Goal: Task Accomplishment & Management: Manage account settings

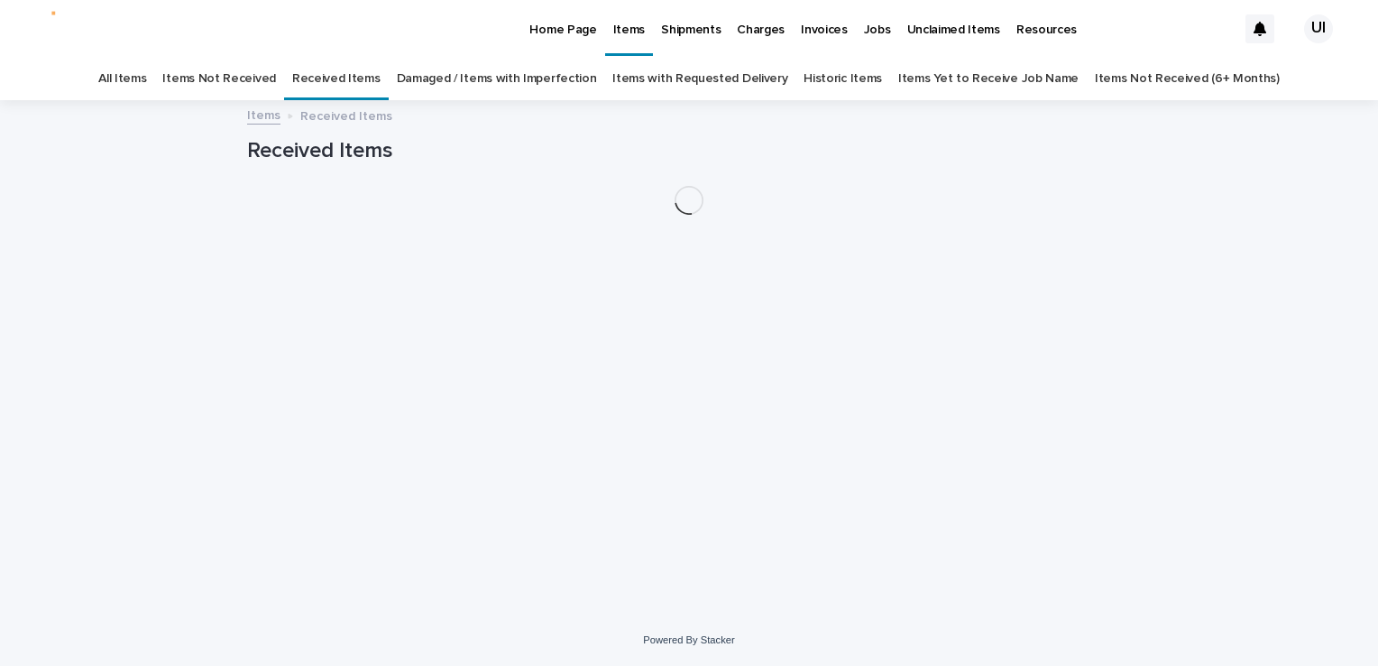
click at [566, 21] on p "Home Page" at bounding box center [563, 19] width 67 height 38
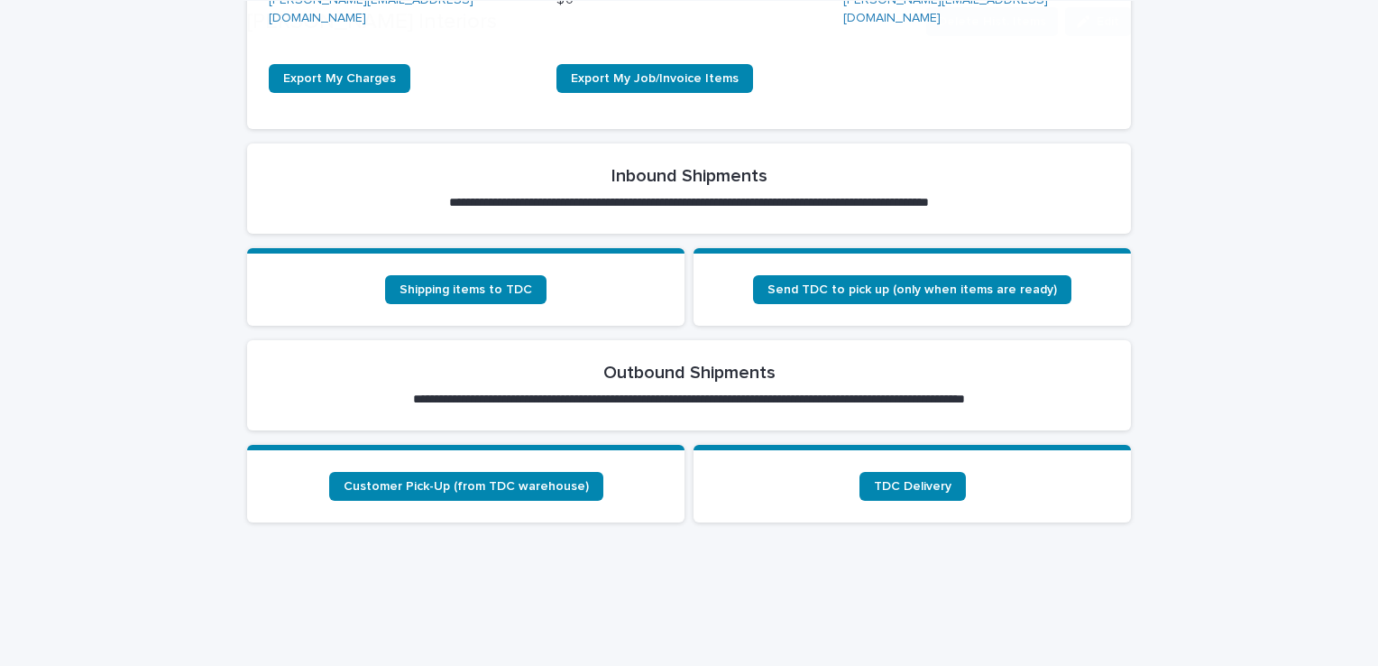
scroll to position [541, 0]
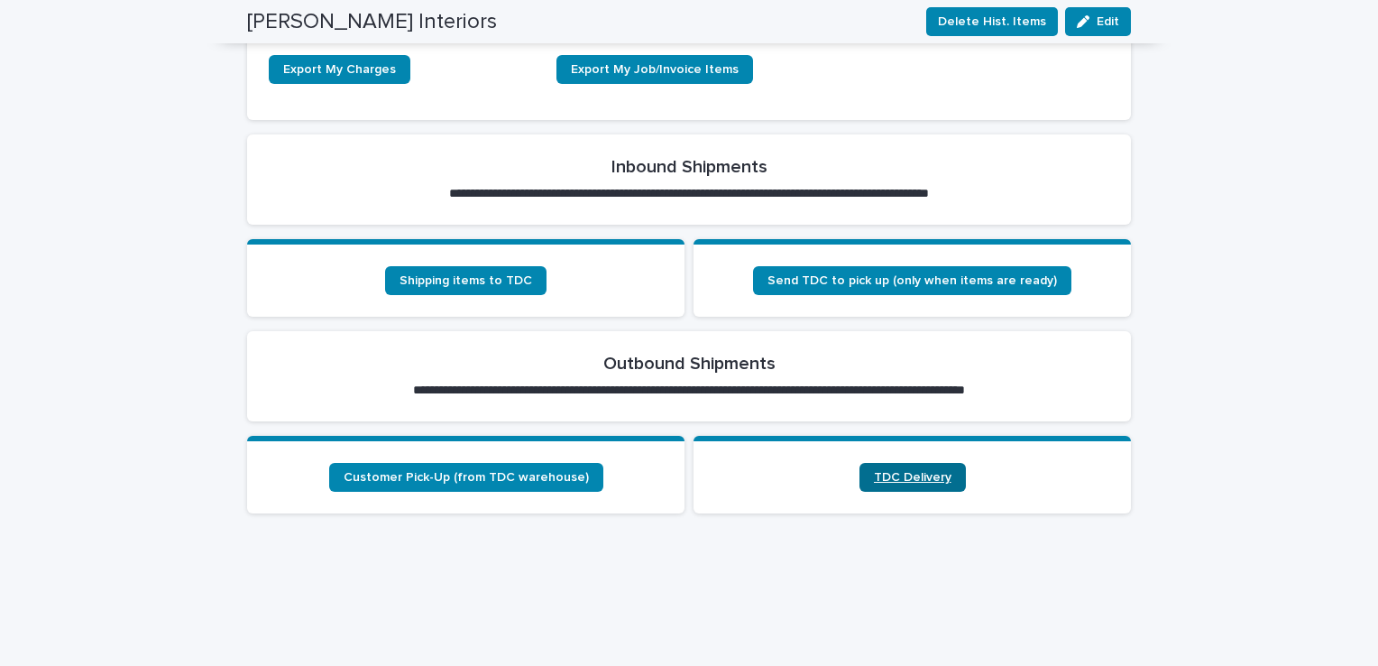
click at [922, 463] on link "TDC Delivery" at bounding box center [913, 477] width 106 height 29
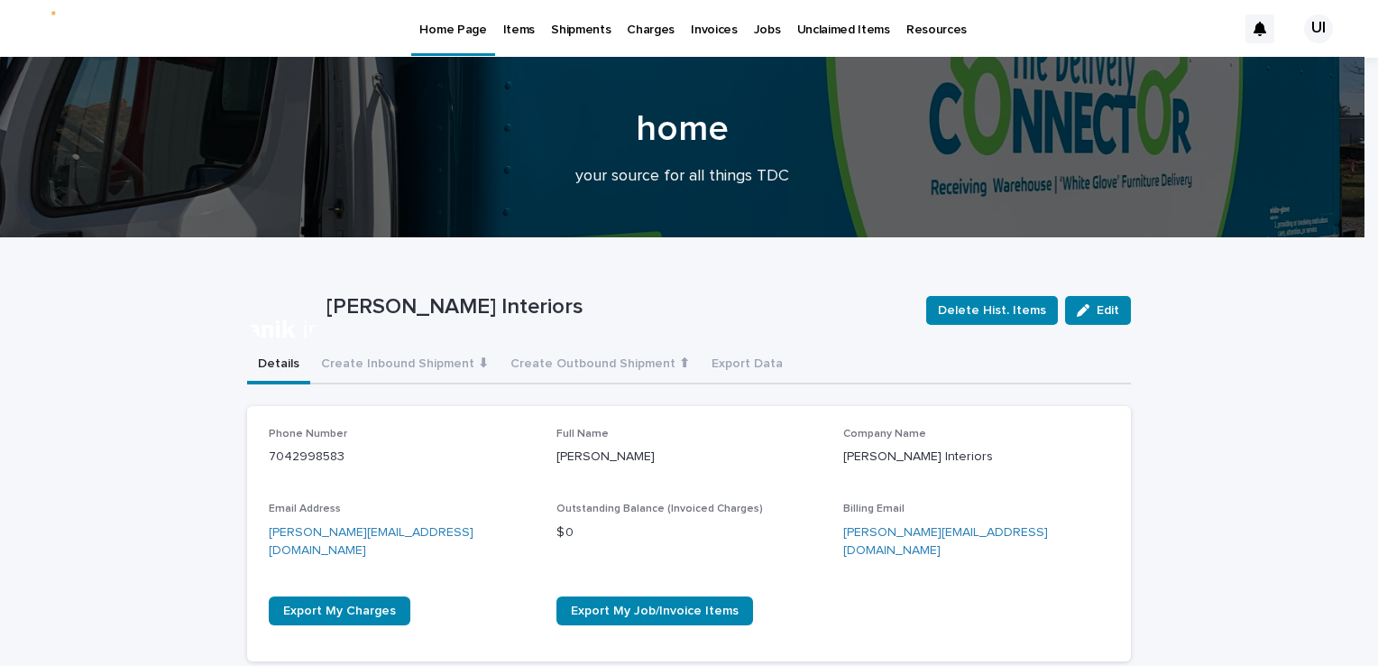
click at [526, 26] on p "Items" at bounding box center [519, 19] width 32 height 38
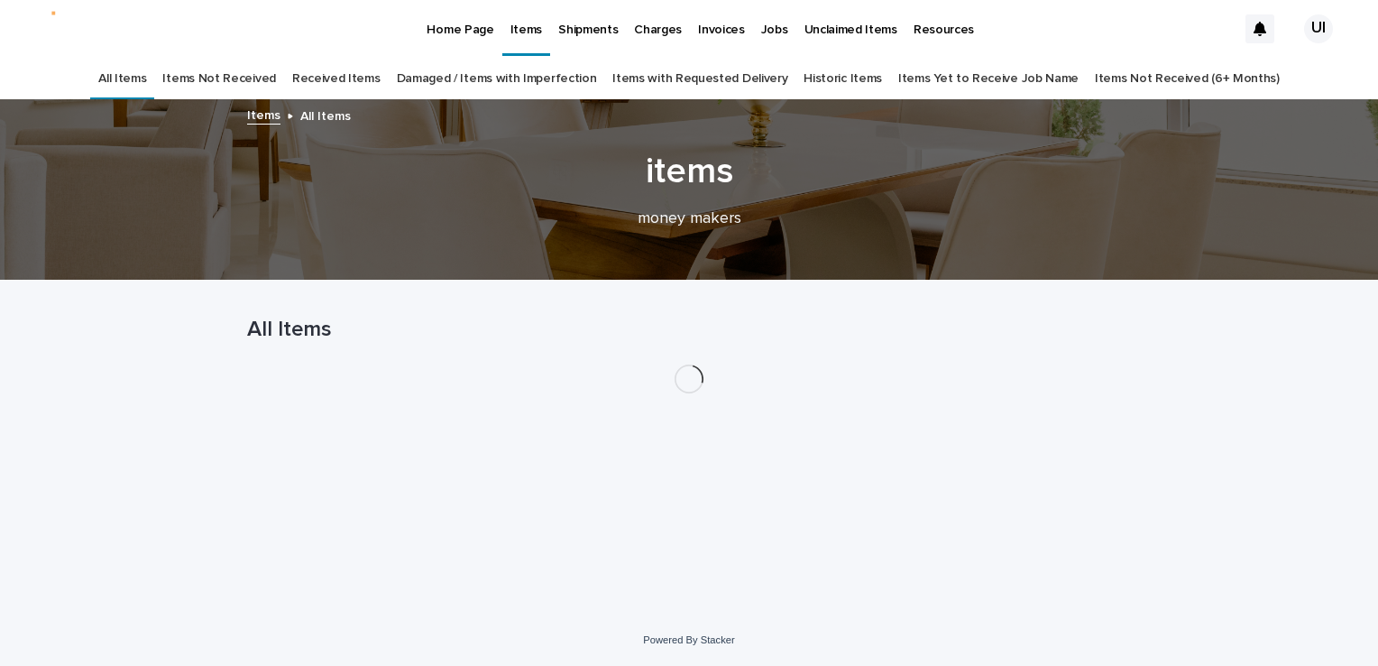
click at [538, 78] on link "Damaged / Items with Imperfection" at bounding box center [497, 79] width 200 height 42
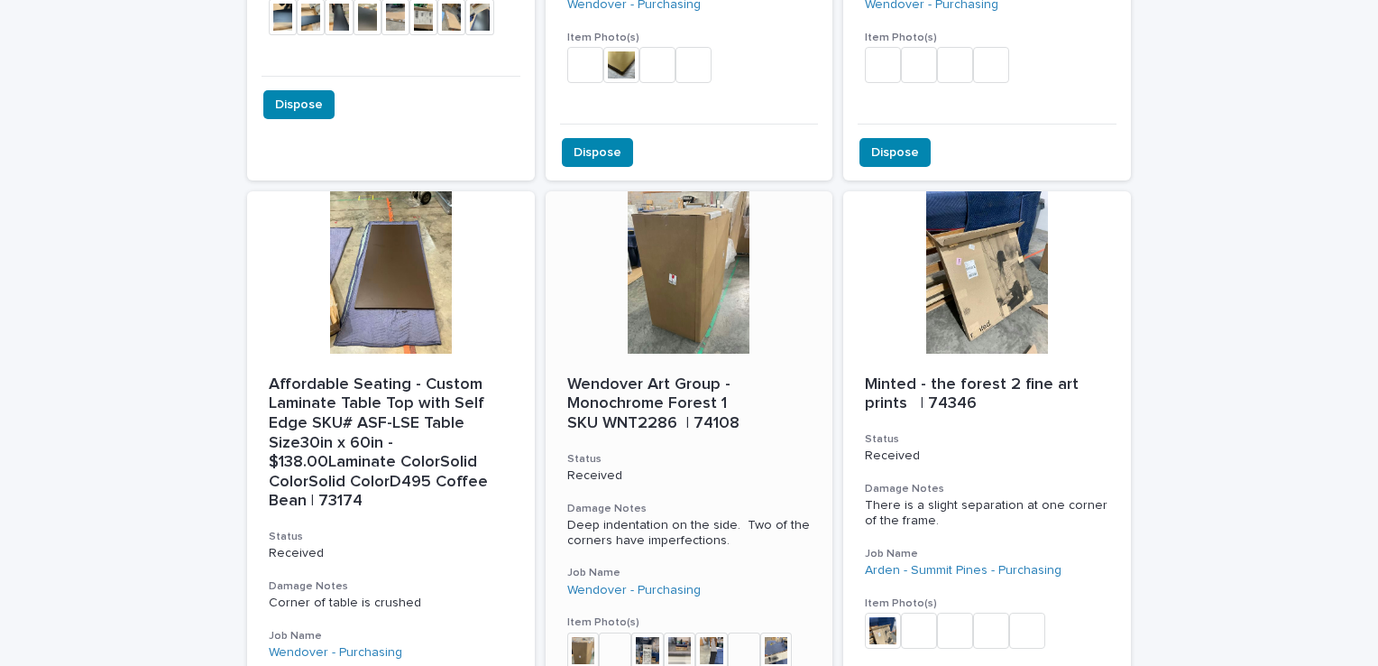
scroll to position [3248, 0]
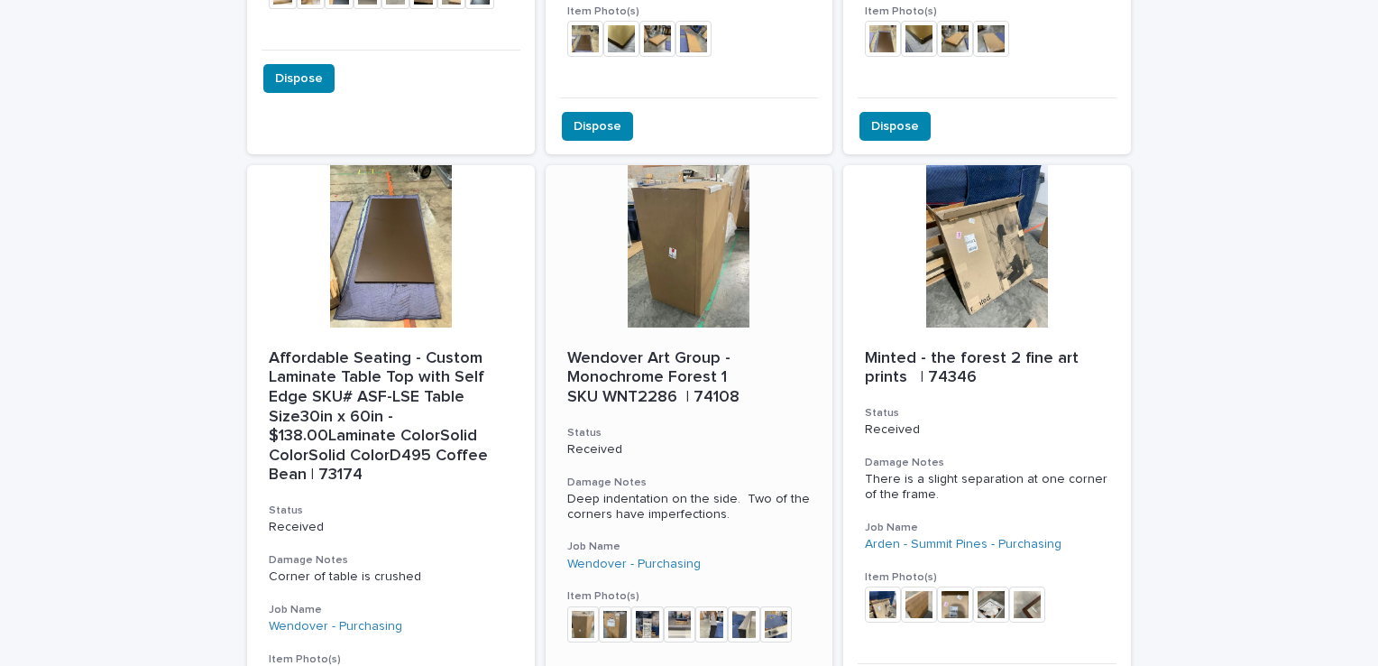
click at [699, 191] on div at bounding box center [690, 246] width 288 height 162
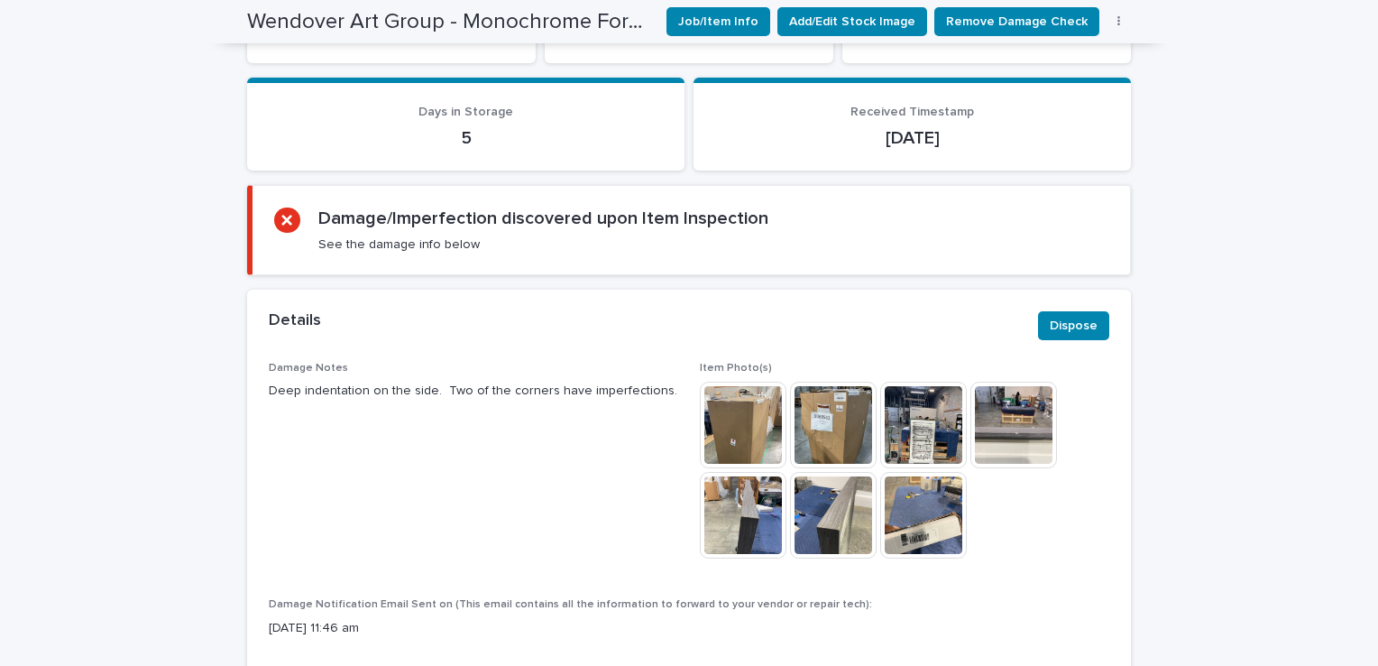
scroll to position [919, 0]
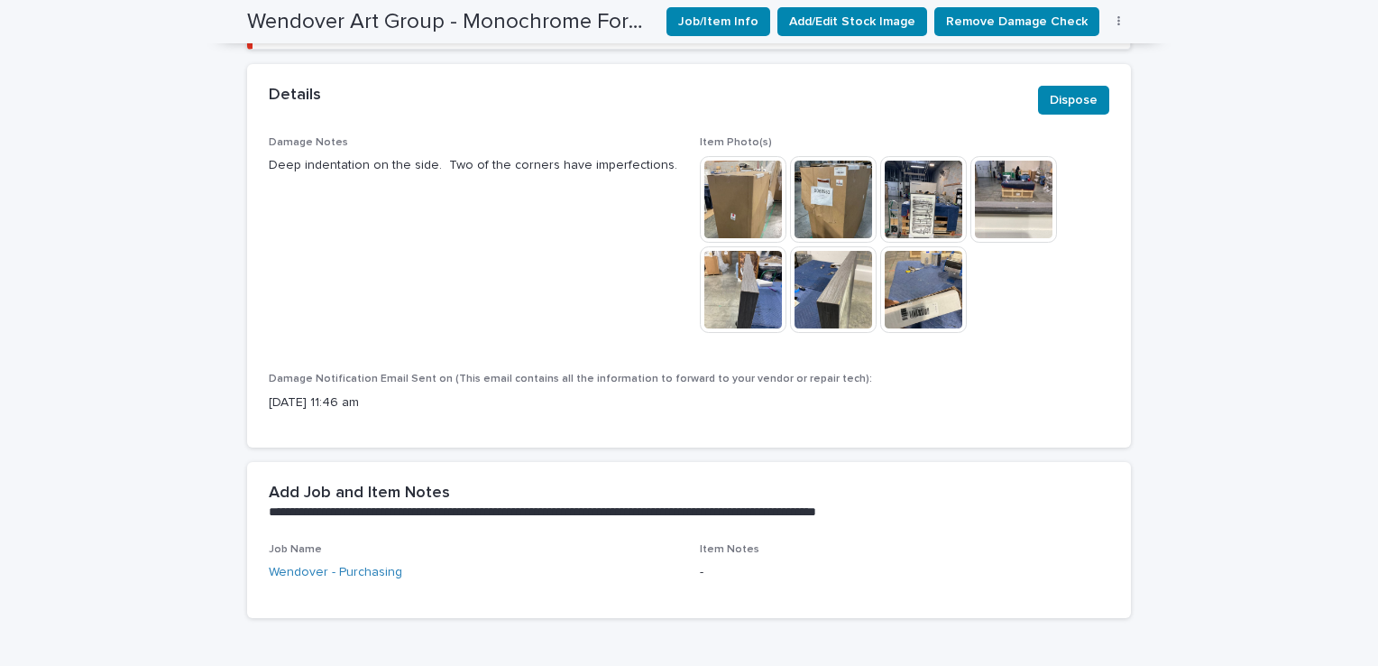
click at [902, 290] on img at bounding box center [923, 289] width 87 height 87
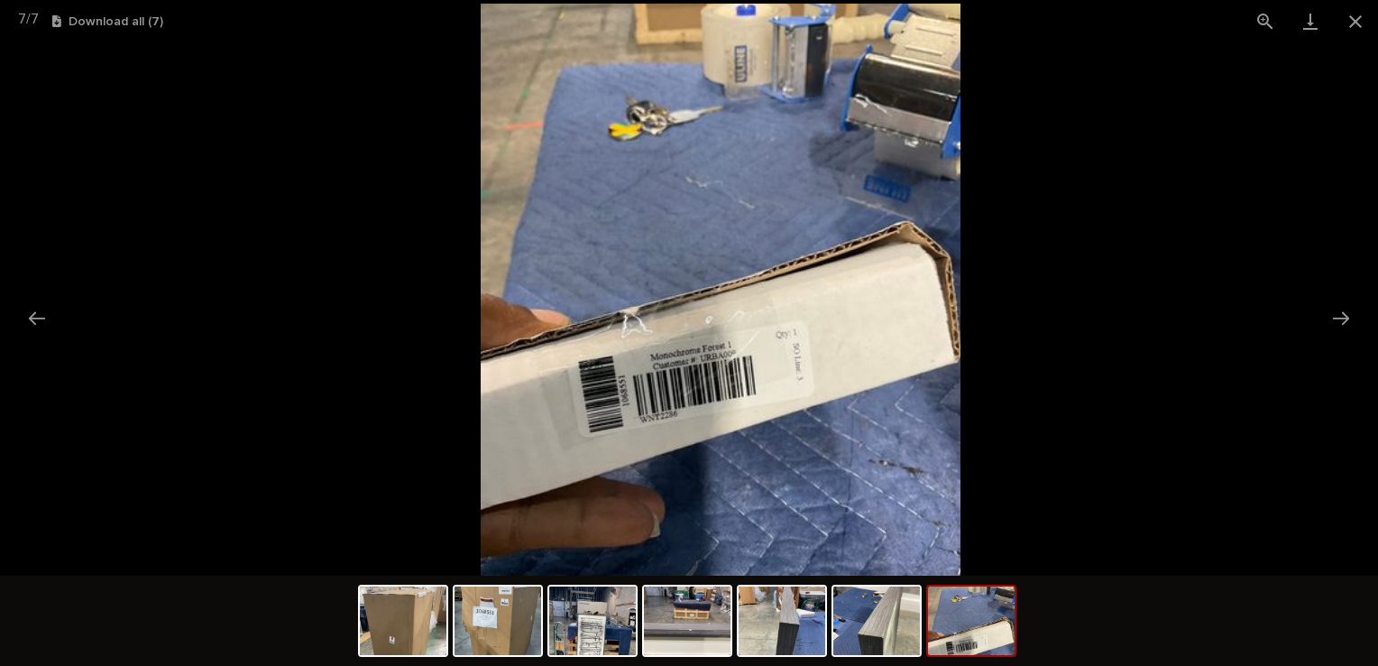
drag, startPoint x: 554, startPoint y: 396, endPoint x: 695, endPoint y: 199, distance: 241.8
click at [714, 125] on img at bounding box center [721, 324] width 480 height 640
drag, startPoint x: 596, startPoint y: 419, endPoint x: 595, endPoint y: 630, distance: 210.2
click at [595, 630] on img at bounding box center [592, 620] width 87 height 69
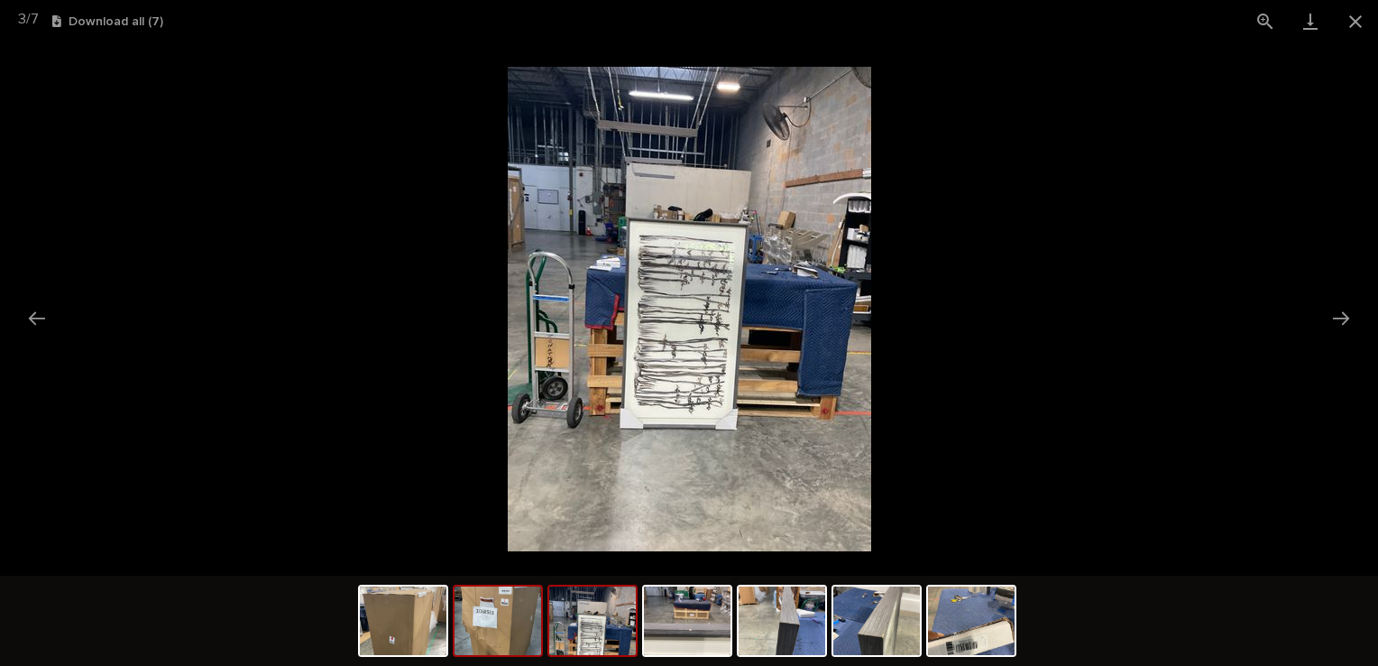
click at [534, 637] on img at bounding box center [498, 620] width 87 height 69
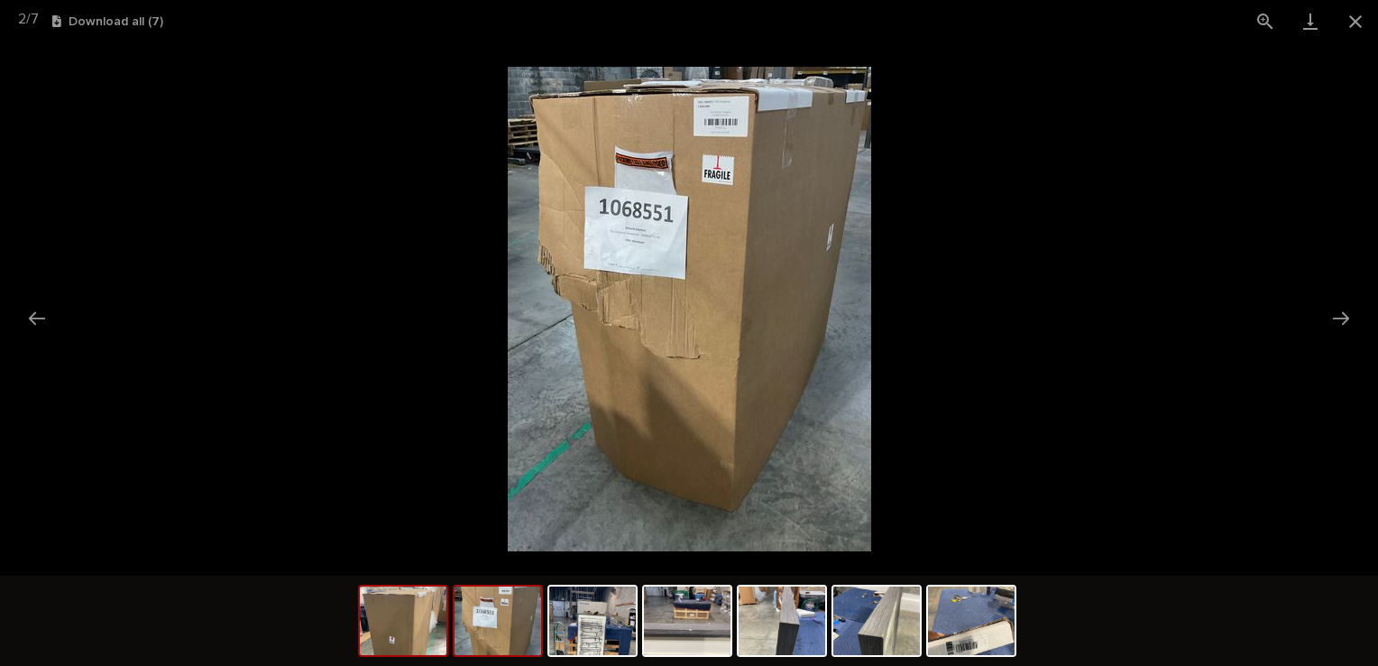
click at [387, 613] on img at bounding box center [403, 620] width 87 height 69
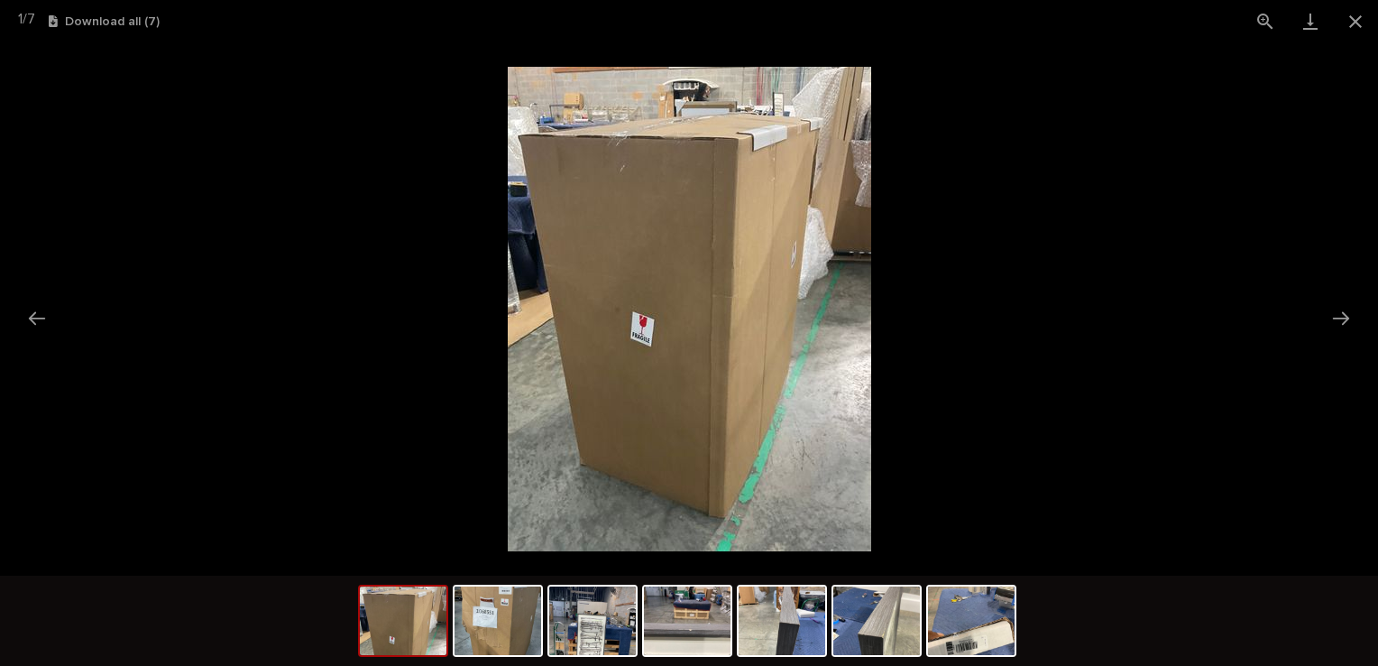
click at [584, 399] on img at bounding box center [690, 309] width 364 height 484
click at [413, 615] on img at bounding box center [403, 620] width 87 height 69
click at [399, 604] on img at bounding box center [403, 620] width 87 height 69
click at [108, 211] on picture at bounding box center [689, 308] width 1378 height 533
click at [470, 643] on img at bounding box center [498, 620] width 87 height 69
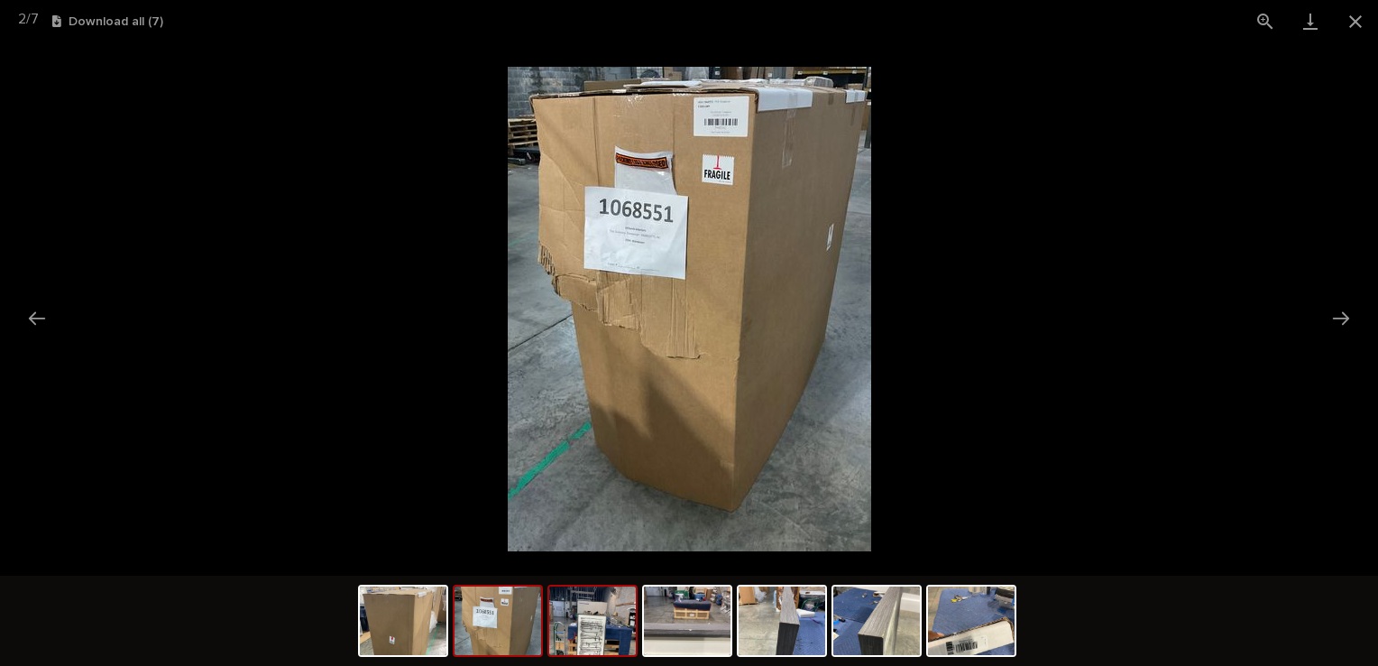
click at [620, 636] on img at bounding box center [592, 620] width 87 height 69
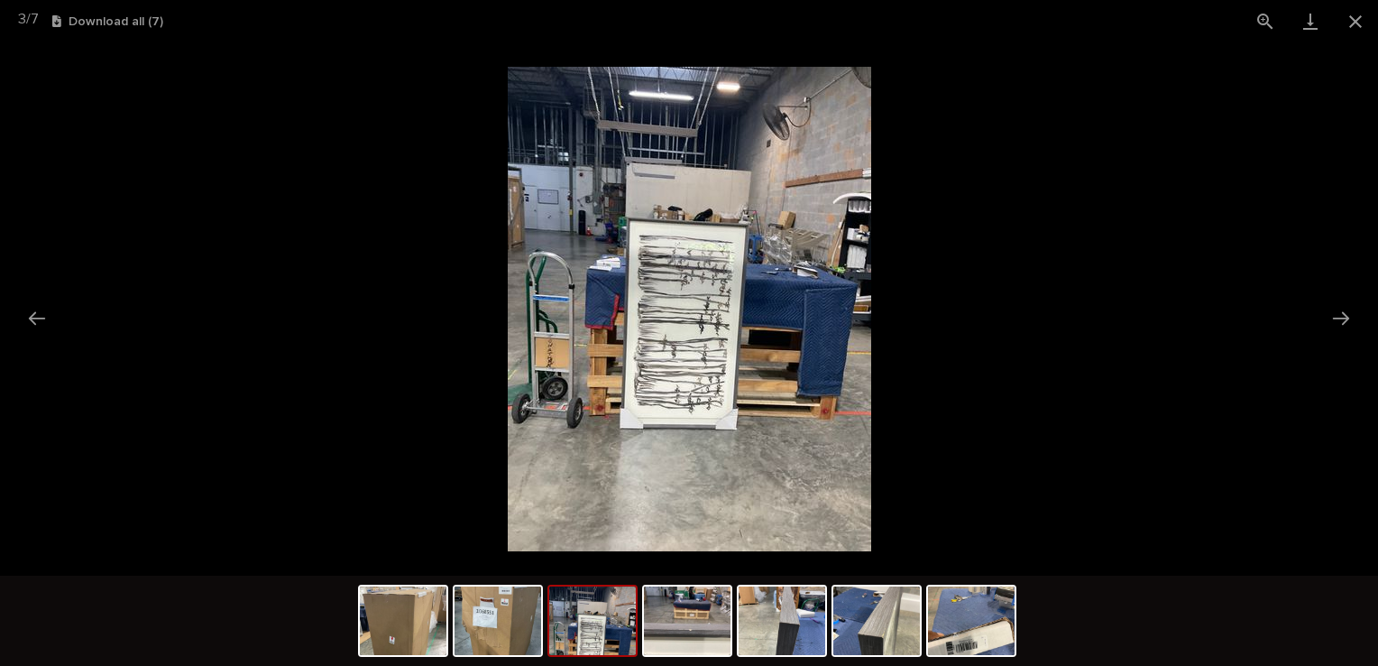
drag, startPoint x: 664, startPoint y: 239, endPoint x: 1129, endPoint y: 470, distance: 519.6
click at [1178, 455] on picture at bounding box center [689, 308] width 1378 height 533
drag, startPoint x: 873, startPoint y: 612, endPoint x: 674, endPoint y: 633, distance: 200.5
click at [674, 633] on img at bounding box center [687, 620] width 87 height 69
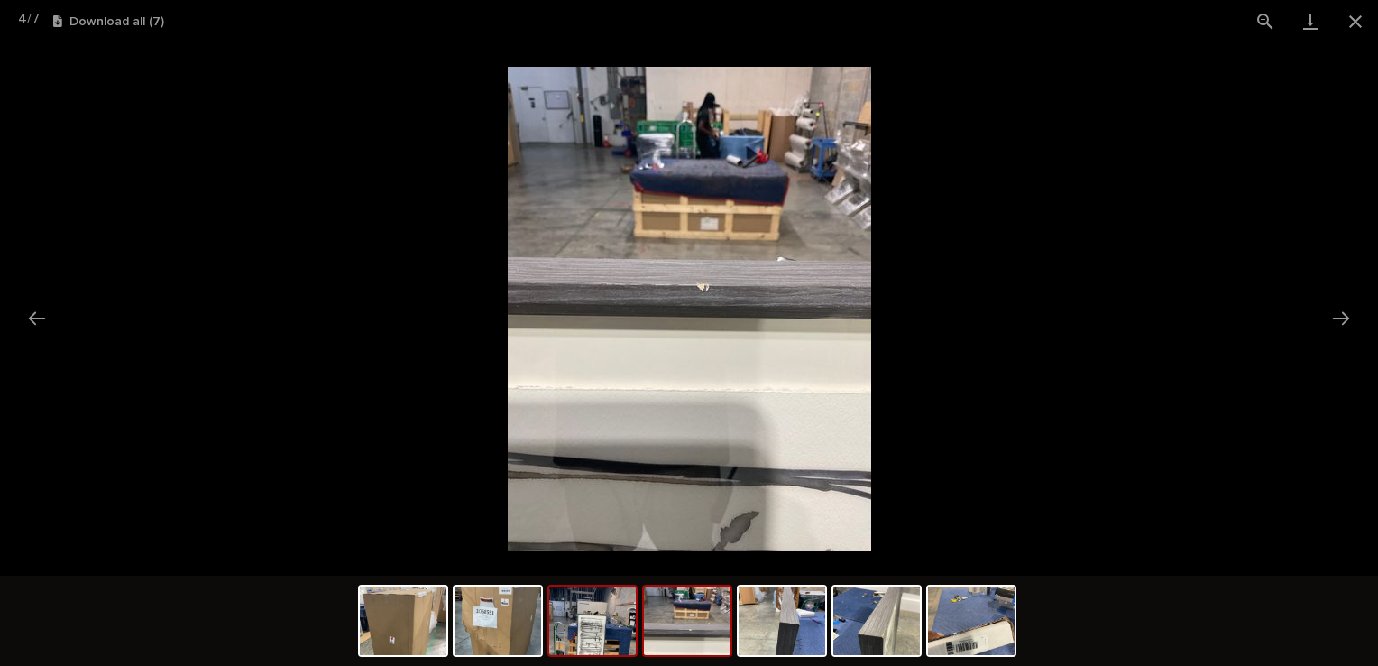
click at [595, 639] on img at bounding box center [592, 620] width 87 height 69
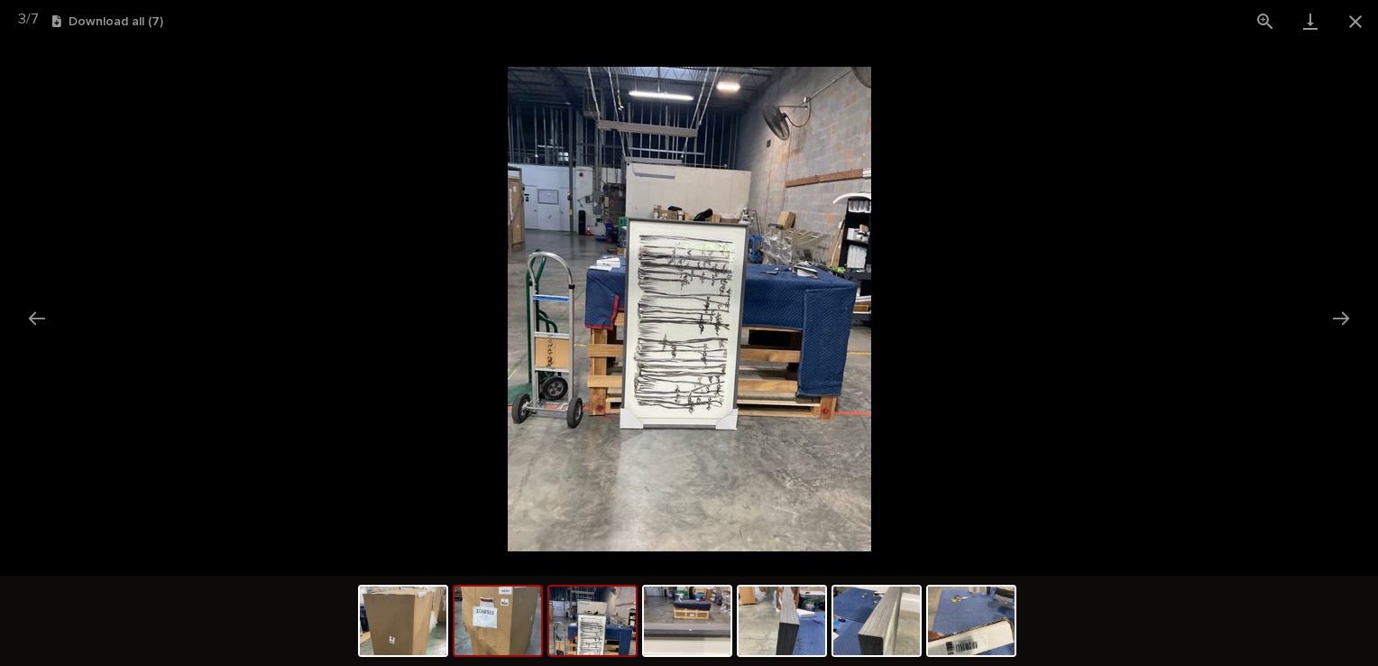
click at [541, 644] on div at bounding box center [498, 621] width 90 height 72
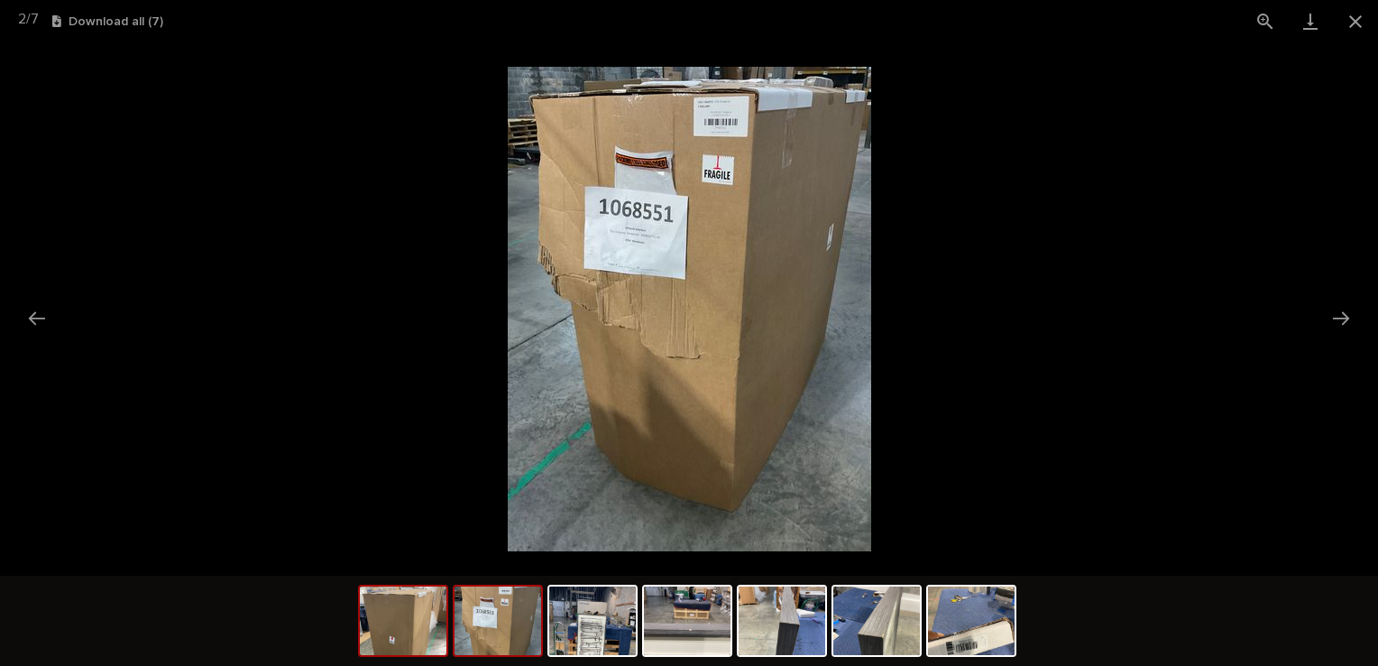
click at [445, 633] on img at bounding box center [403, 620] width 87 height 69
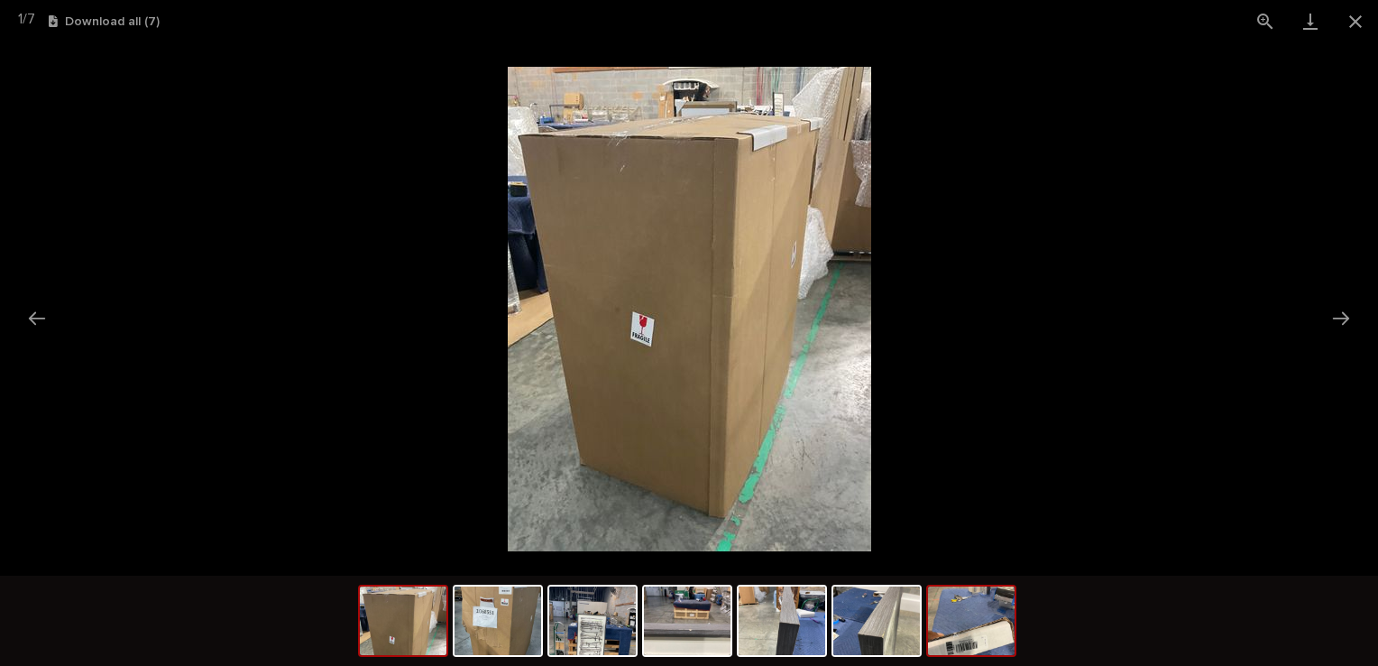
click at [982, 619] on img at bounding box center [971, 620] width 87 height 69
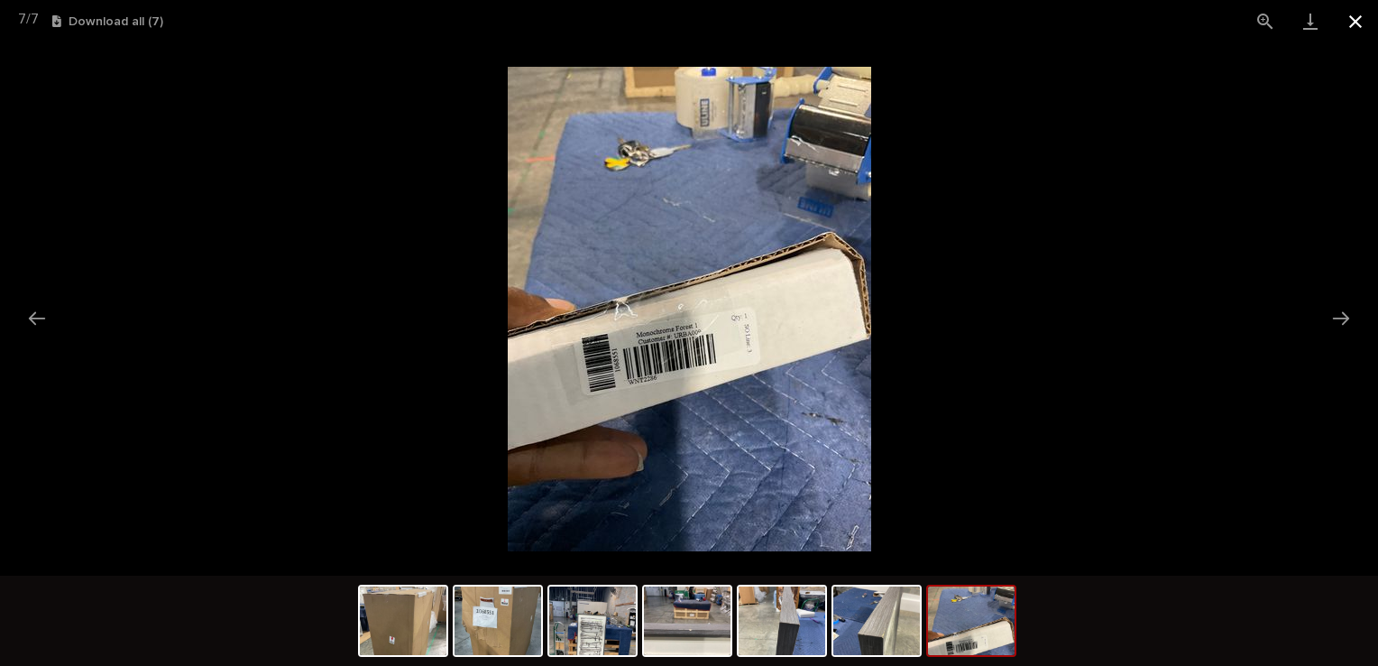
drag, startPoint x: 1353, startPoint y: 20, endPoint x: 1324, endPoint y: 32, distance: 31.2
click at [1353, 20] on button "Close gallery" at bounding box center [1355, 21] width 45 height 42
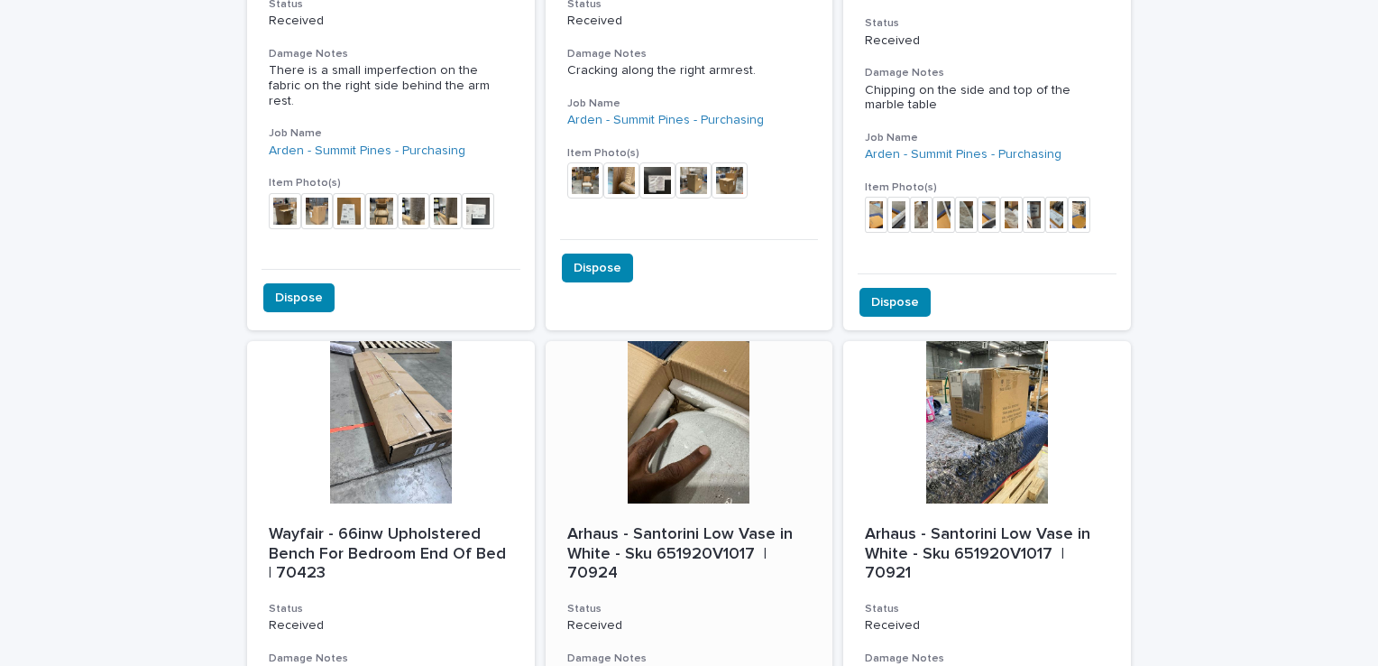
scroll to position [1050, 0]
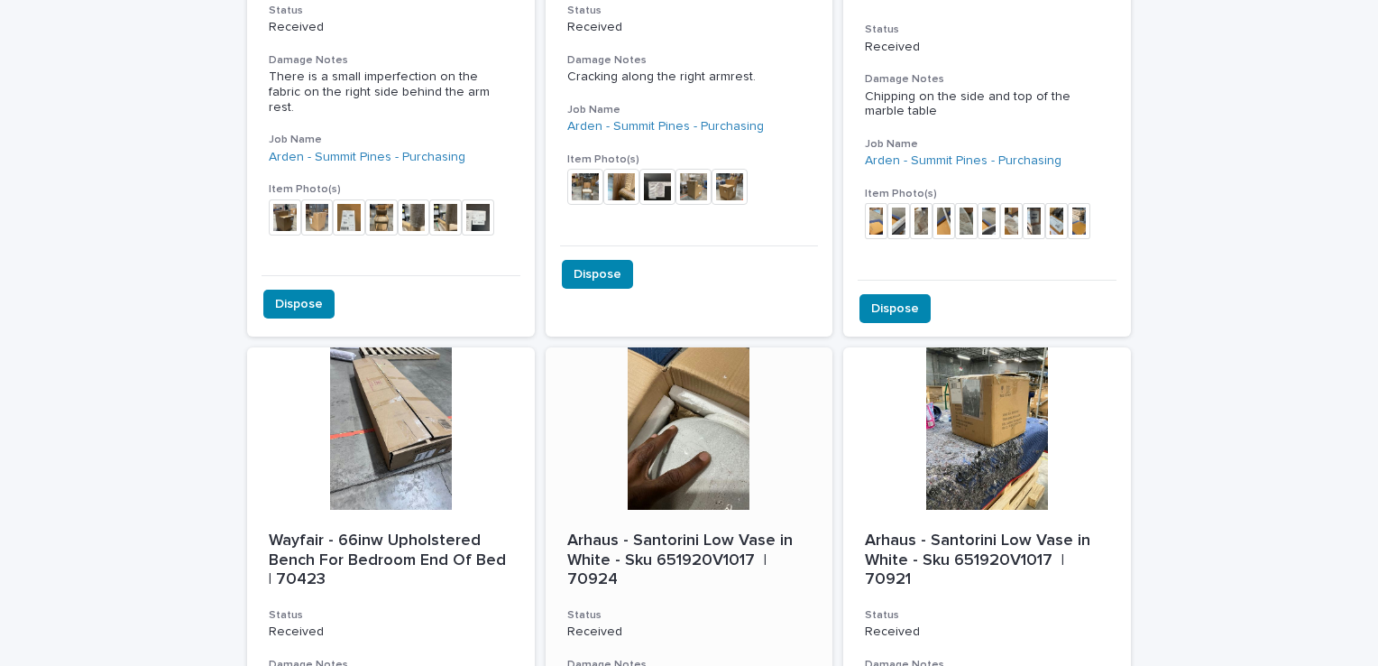
click at [691, 441] on div at bounding box center [690, 428] width 288 height 162
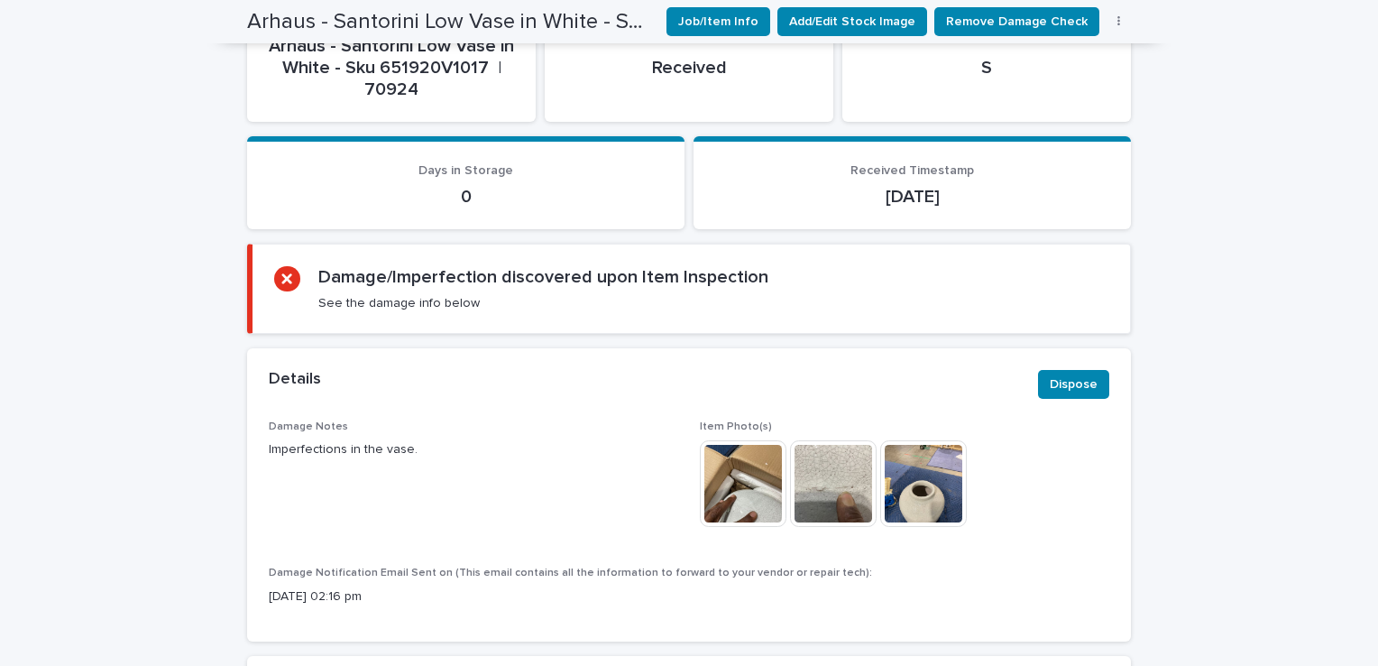
scroll to position [722, 0]
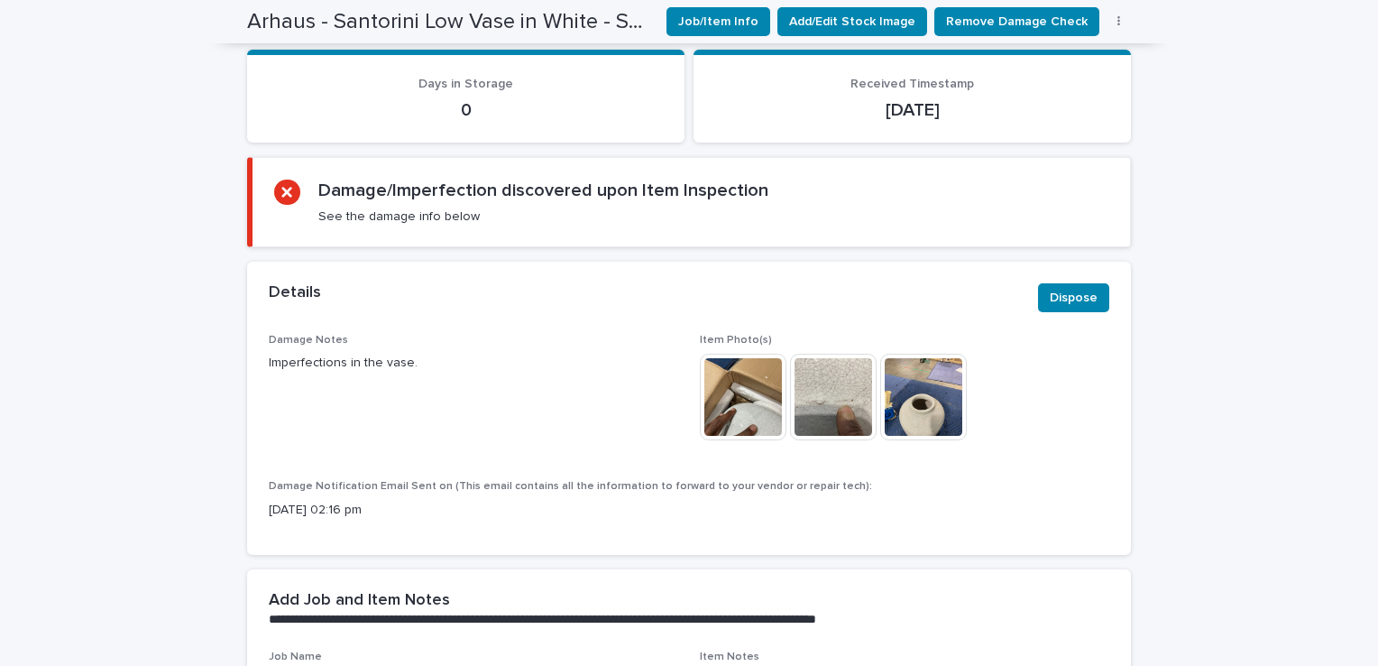
click at [726, 403] on img at bounding box center [743, 397] width 87 height 87
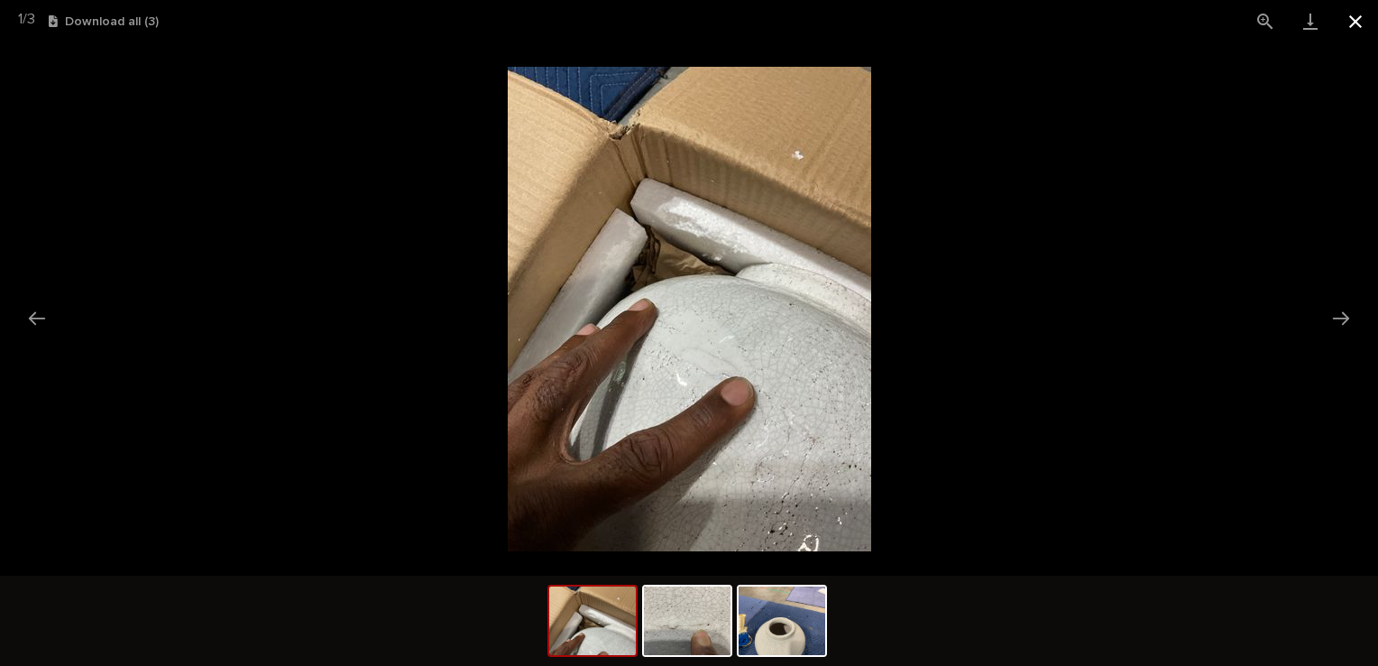
click at [1358, 18] on button "Close gallery" at bounding box center [1355, 21] width 45 height 42
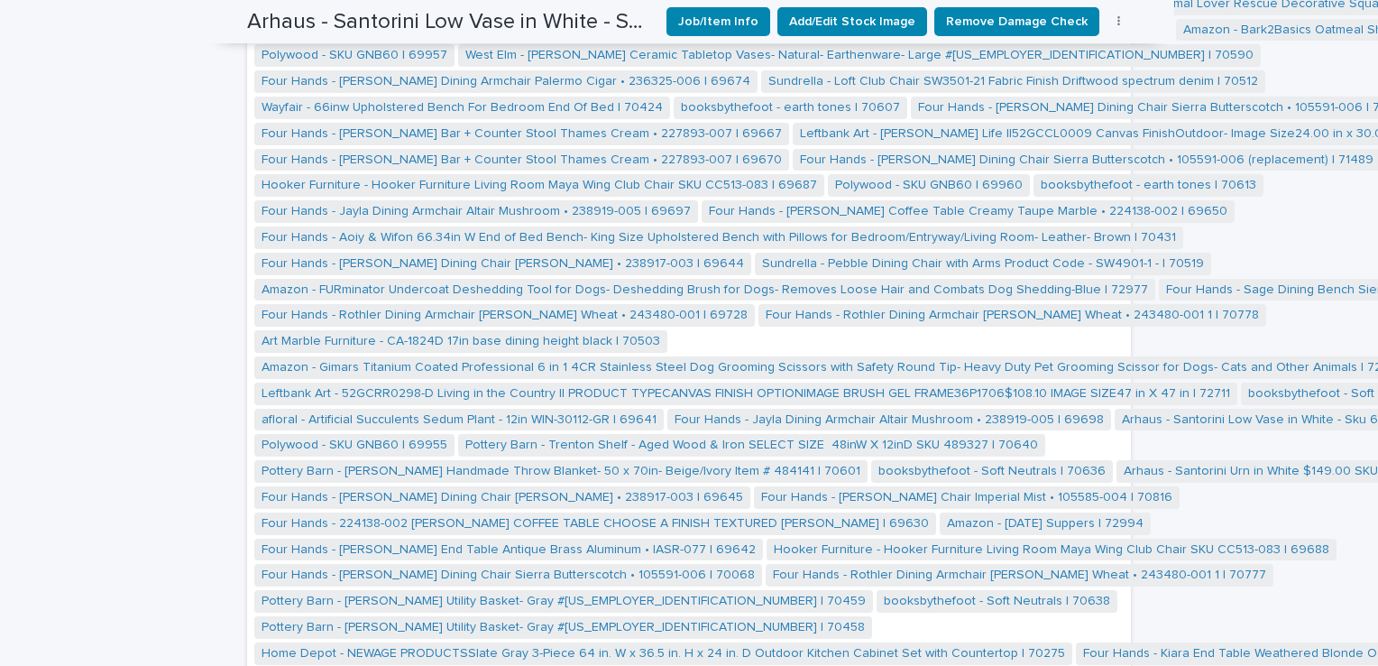
scroll to position [2346, 0]
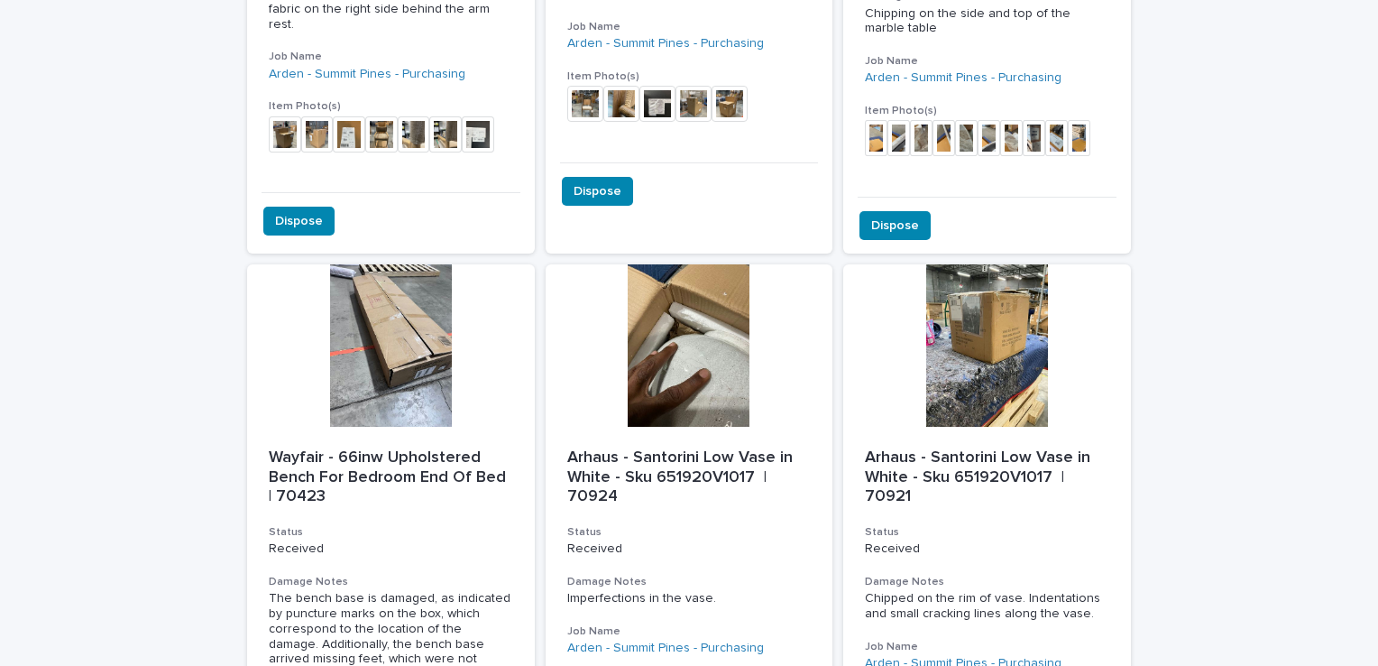
scroll to position [1113, 0]
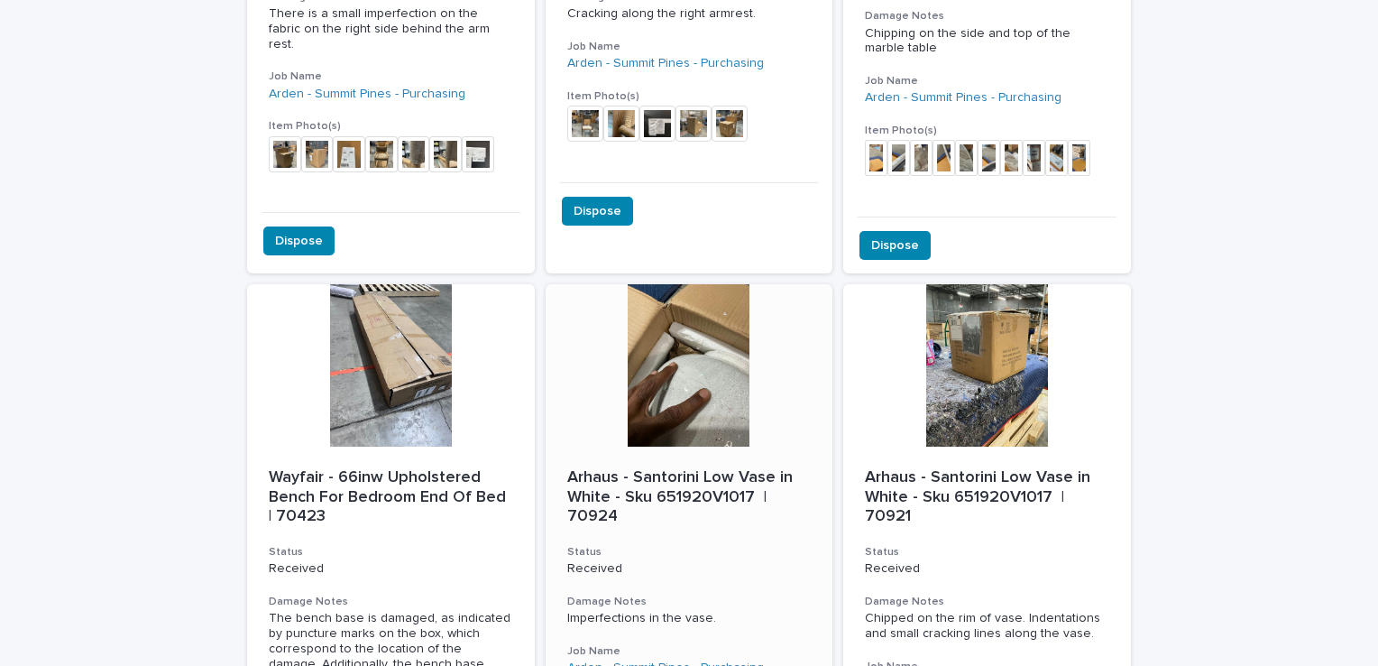
click at [680, 352] on div at bounding box center [690, 365] width 288 height 162
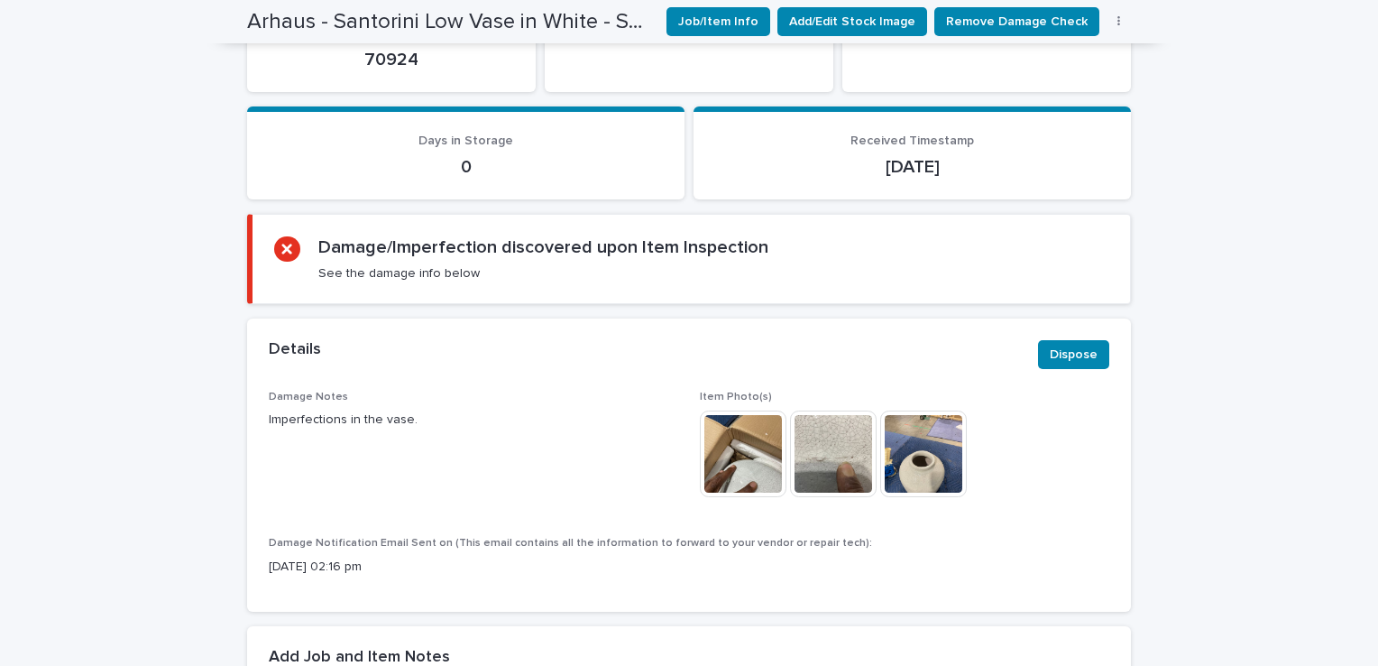
scroll to position [779, 0]
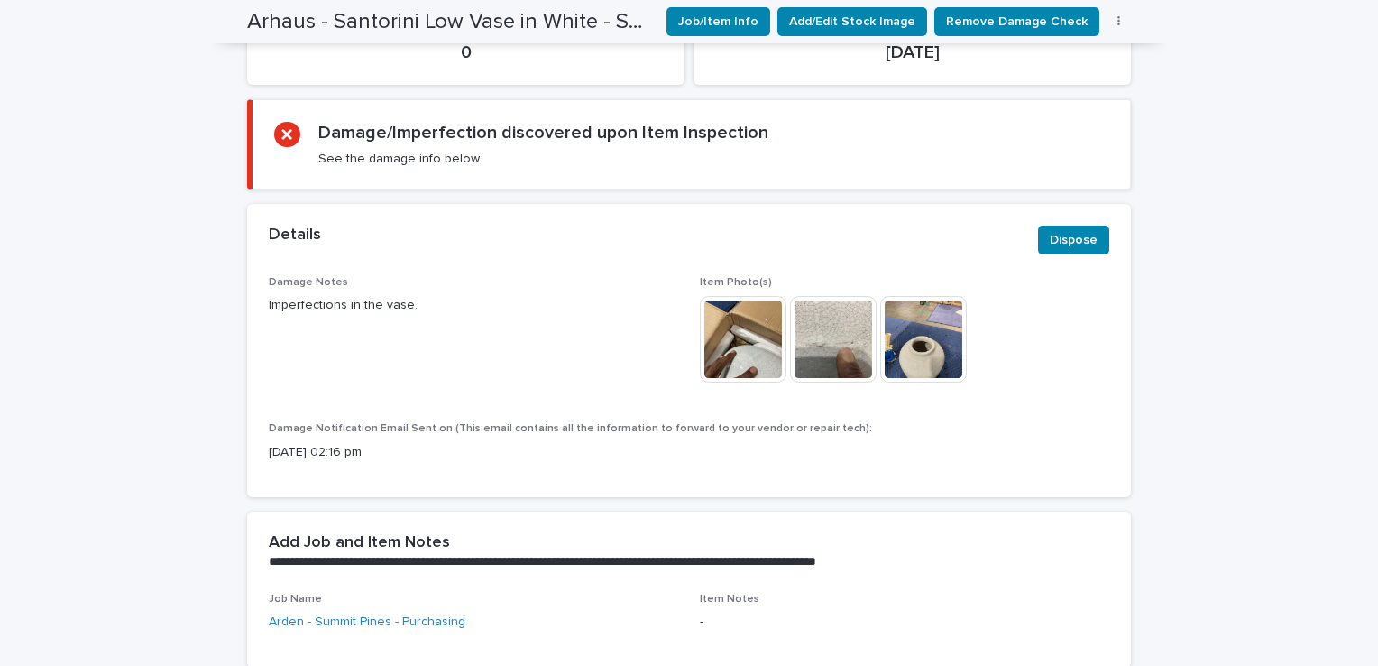
click at [739, 317] on img at bounding box center [743, 339] width 87 height 87
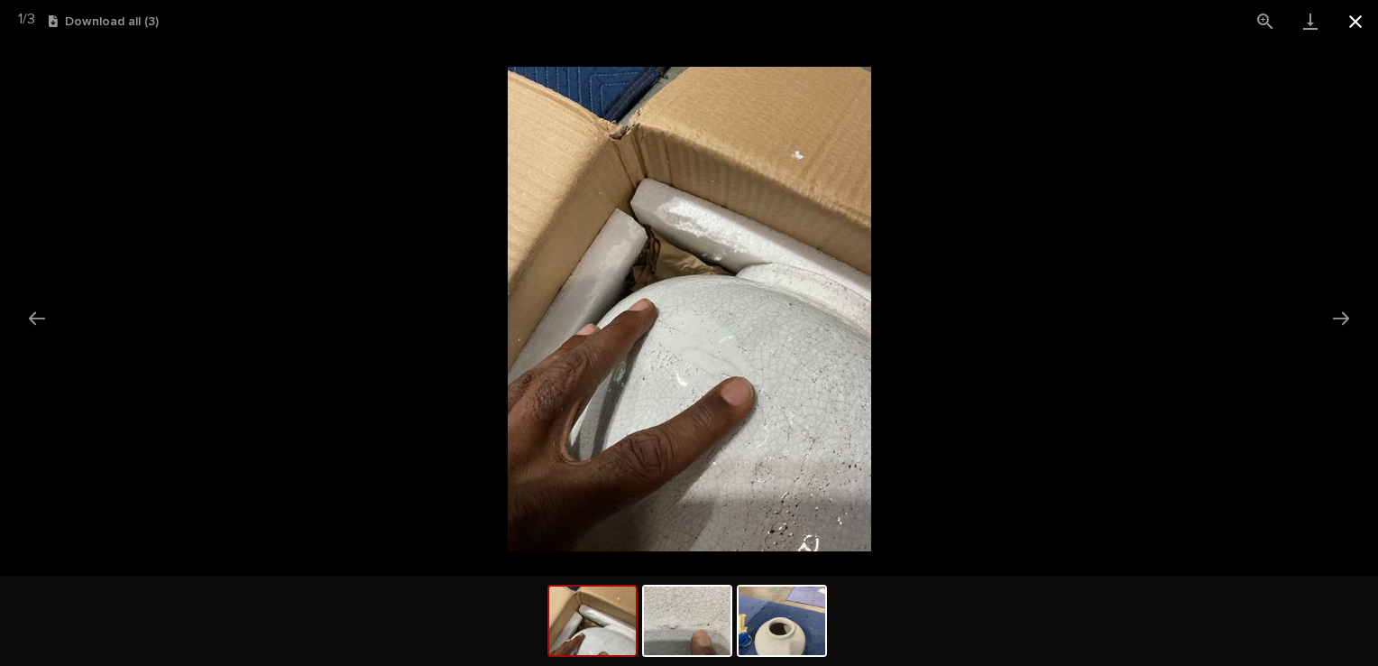
click at [1349, 25] on button "Close gallery" at bounding box center [1355, 21] width 45 height 42
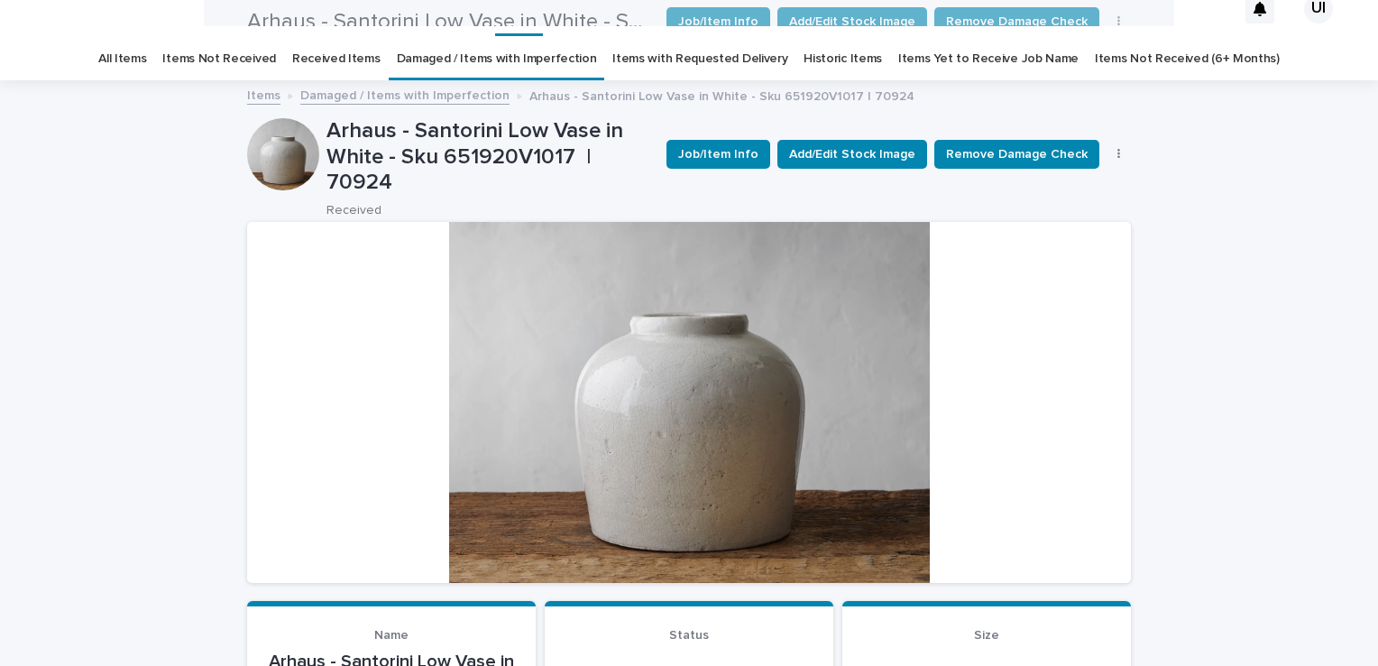
scroll to position [0, 0]
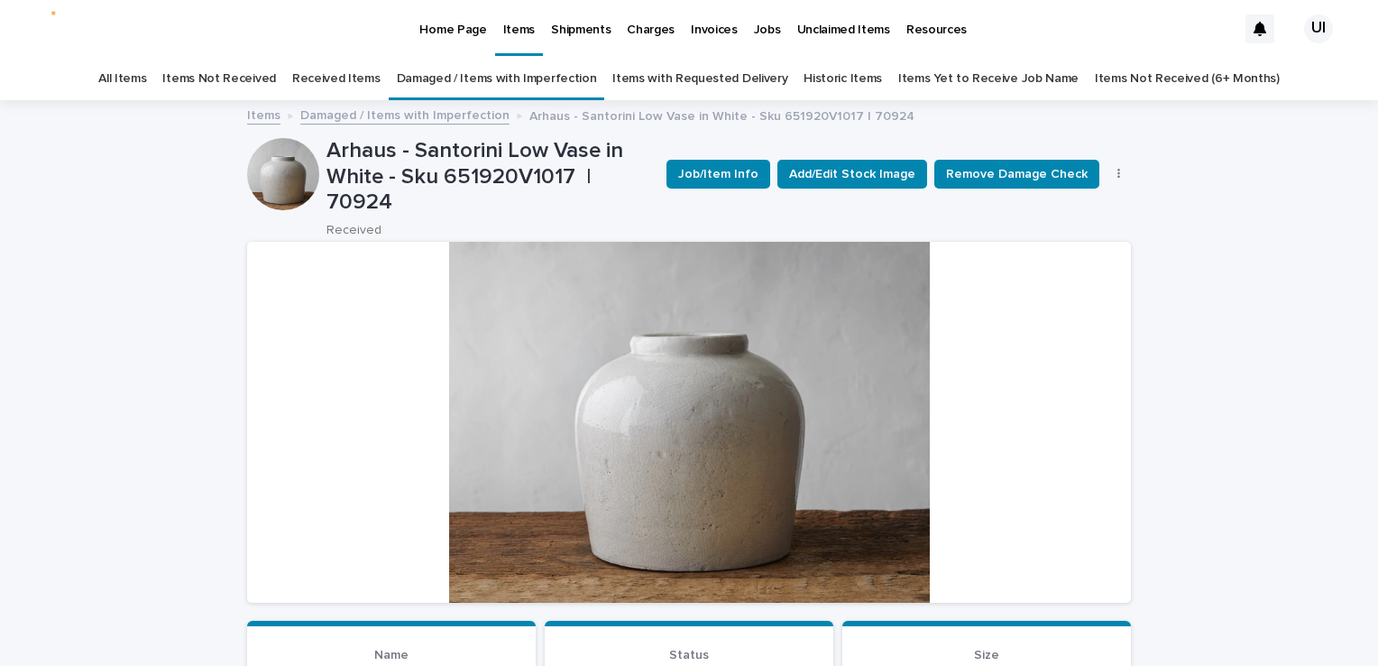
click at [342, 73] on link "Received Items" at bounding box center [336, 79] width 88 height 42
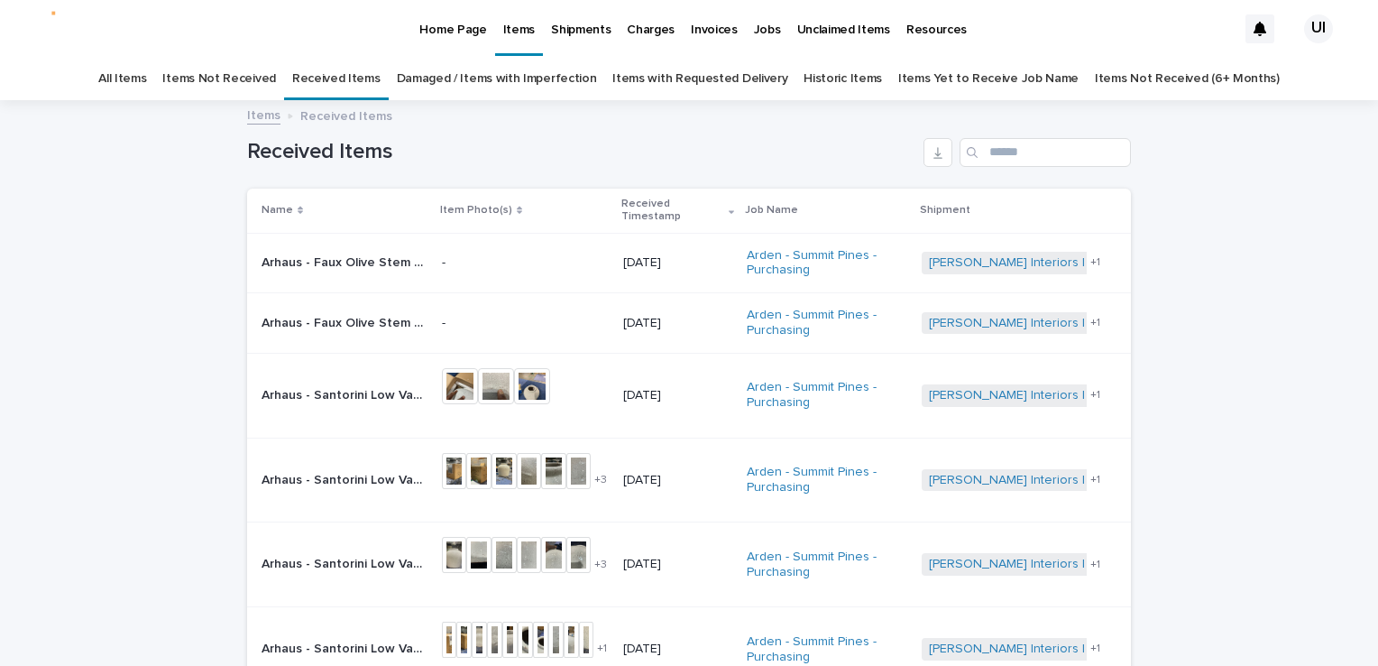
click at [509, 76] on link "Damaged / Items with Imperfection" at bounding box center [497, 79] width 200 height 42
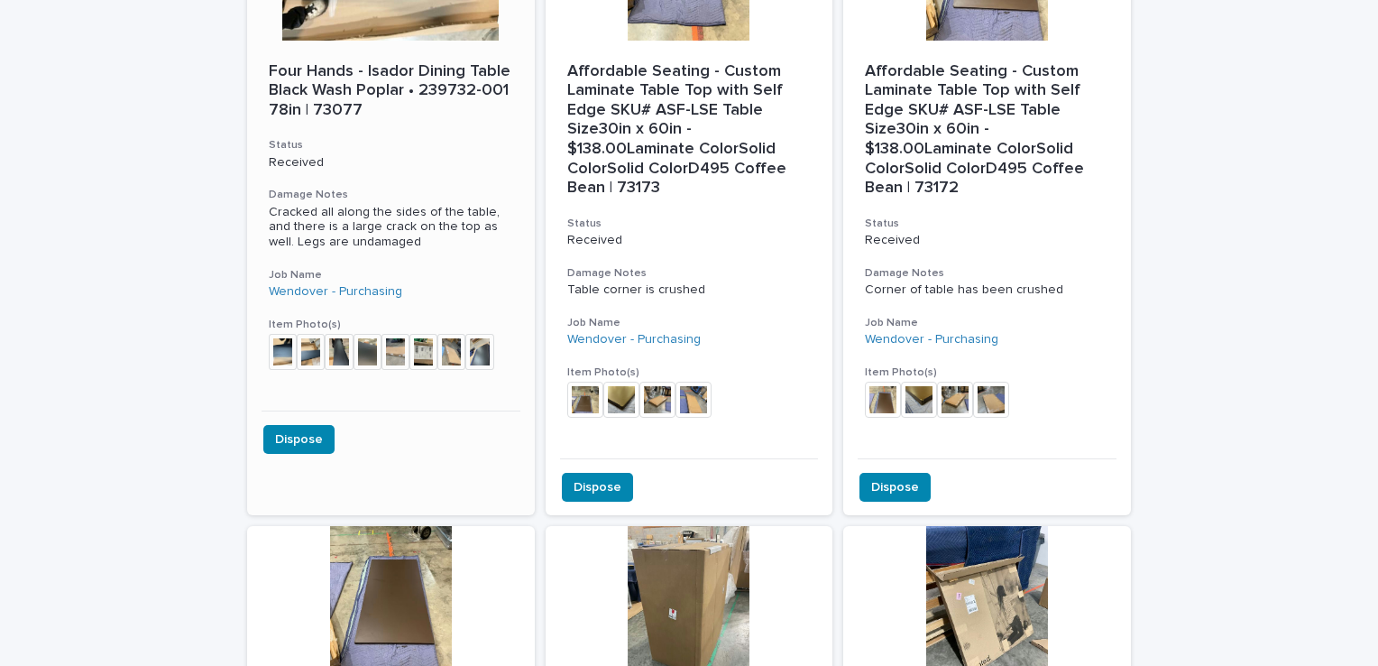
scroll to position [3248, 0]
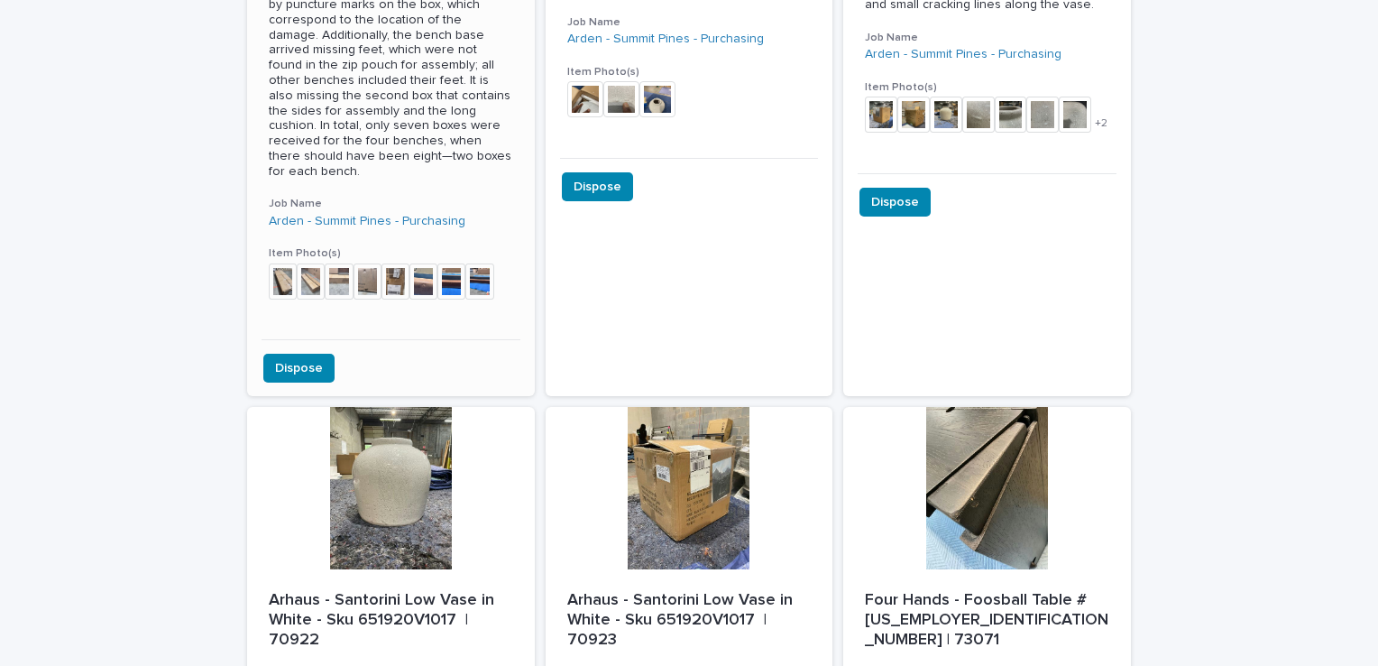
scroll to position [1714, 0]
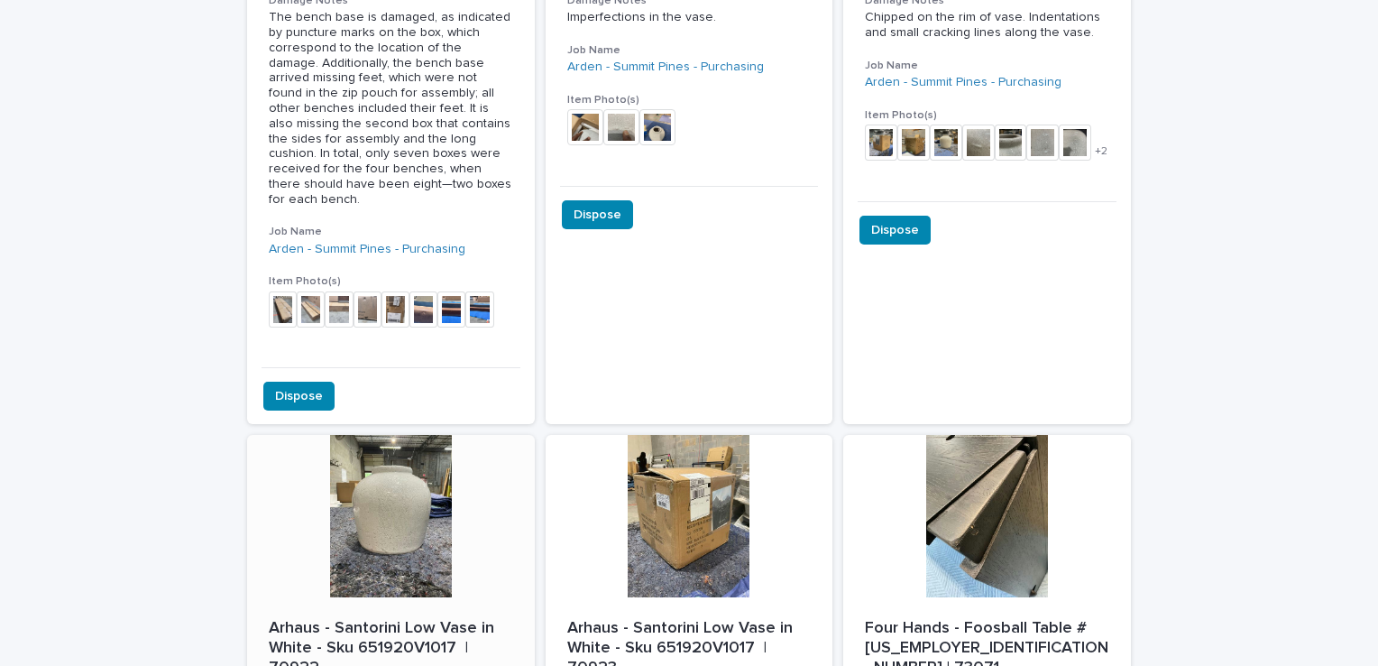
click at [377, 511] on div at bounding box center [391, 516] width 288 height 162
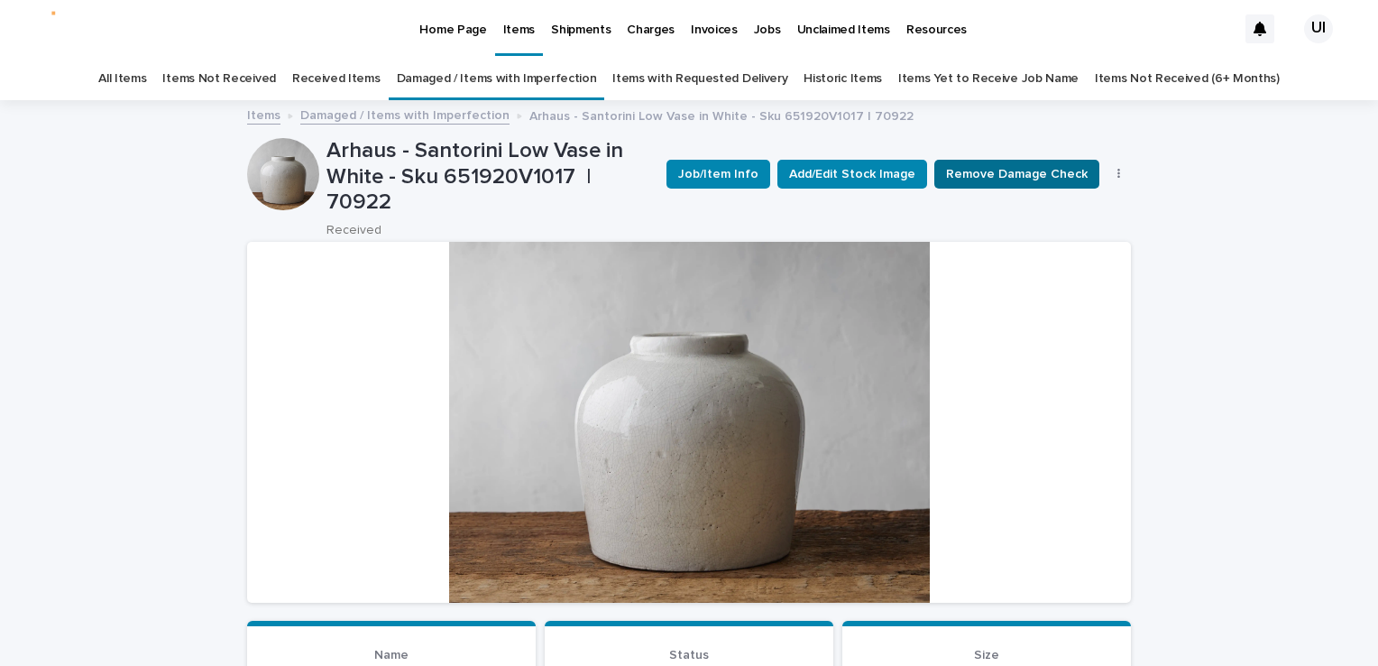
click at [1030, 160] on button "Remove Damage Check" at bounding box center [1017, 174] width 165 height 29
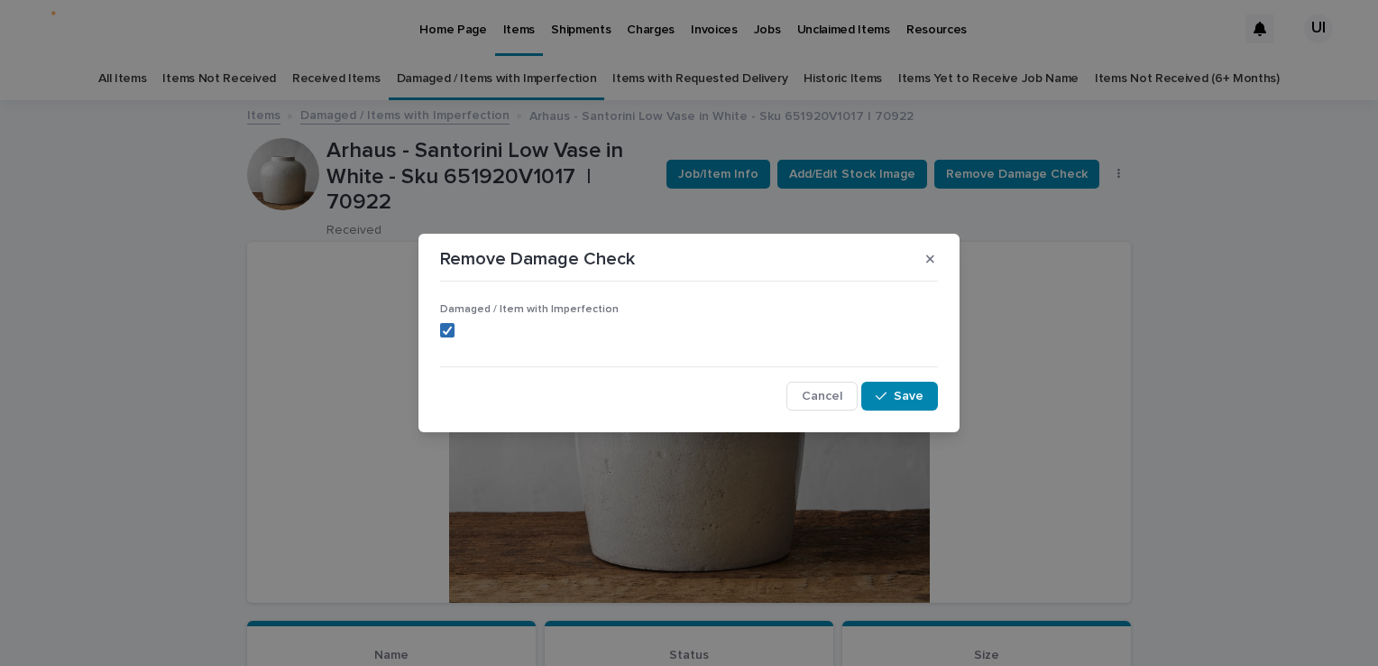
drag, startPoint x: 447, startPoint y: 327, endPoint x: 462, endPoint y: 367, distance: 42.2
click at [447, 328] on icon at bounding box center [447, 330] width 11 height 9
click at [896, 394] on span "Save" at bounding box center [909, 396] width 30 height 13
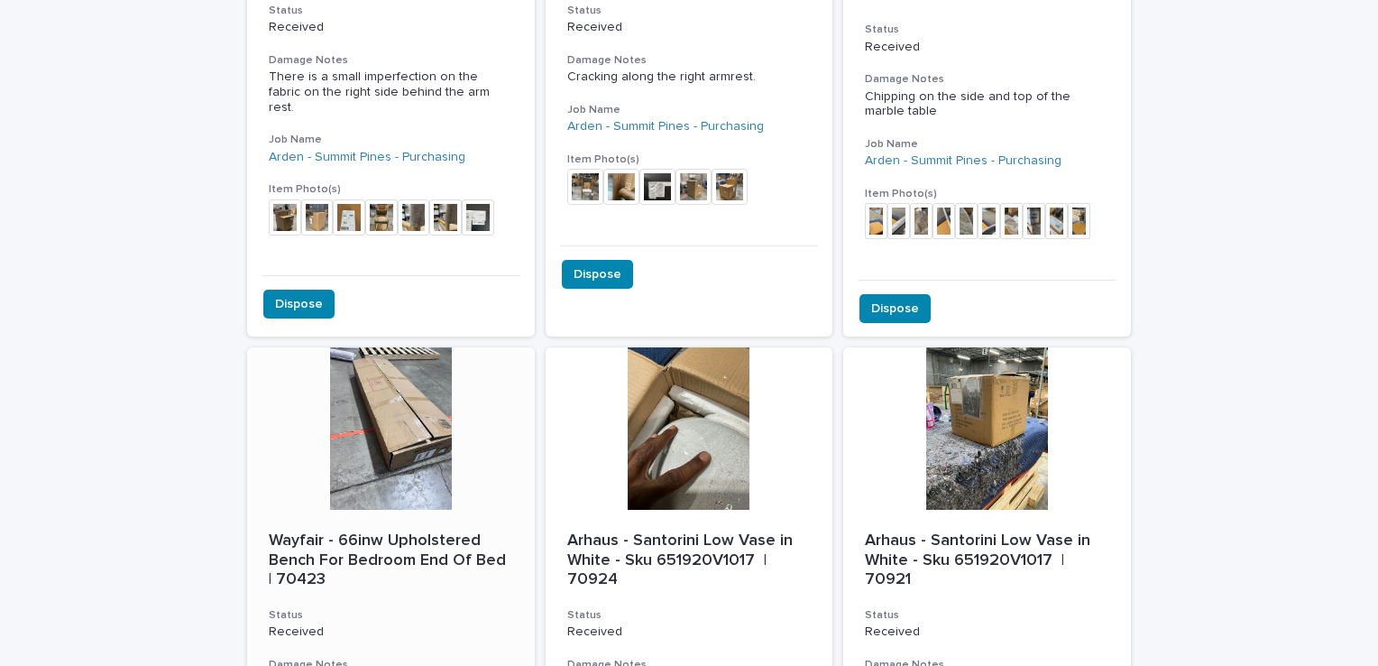
scroll to position [1411, 0]
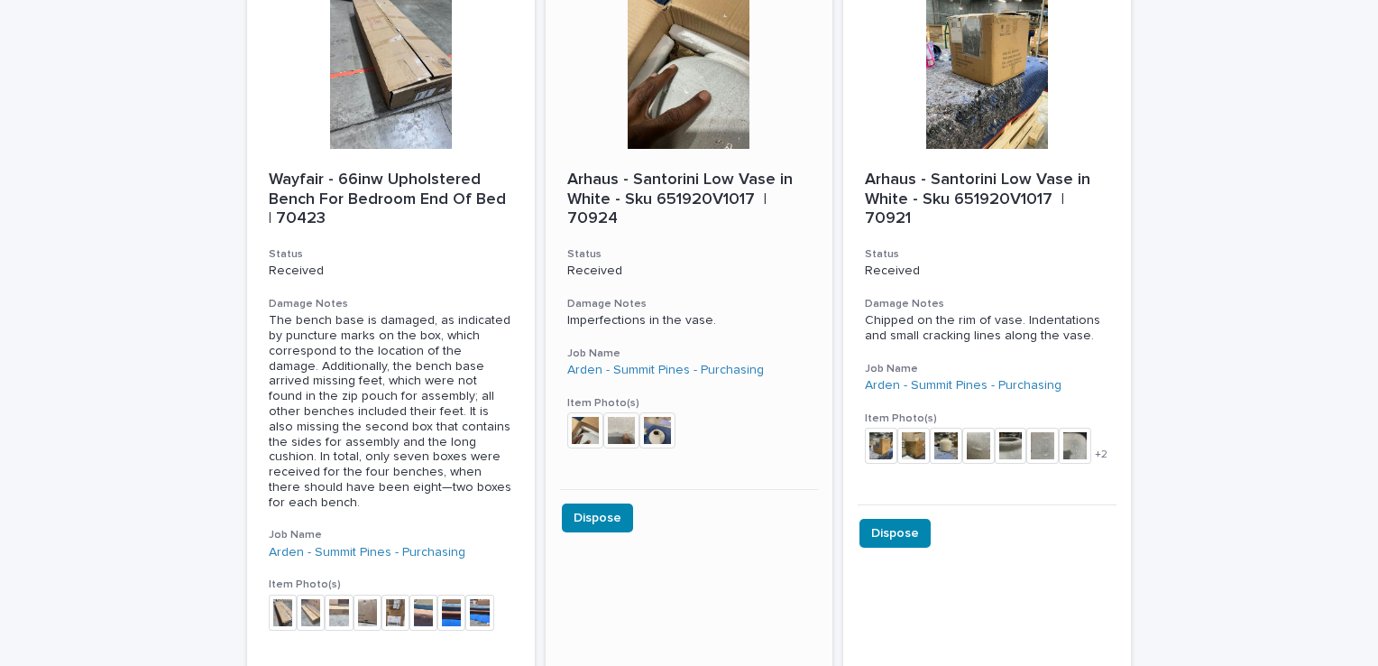
click at [659, 78] on div at bounding box center [690, 67] width 288 height 162
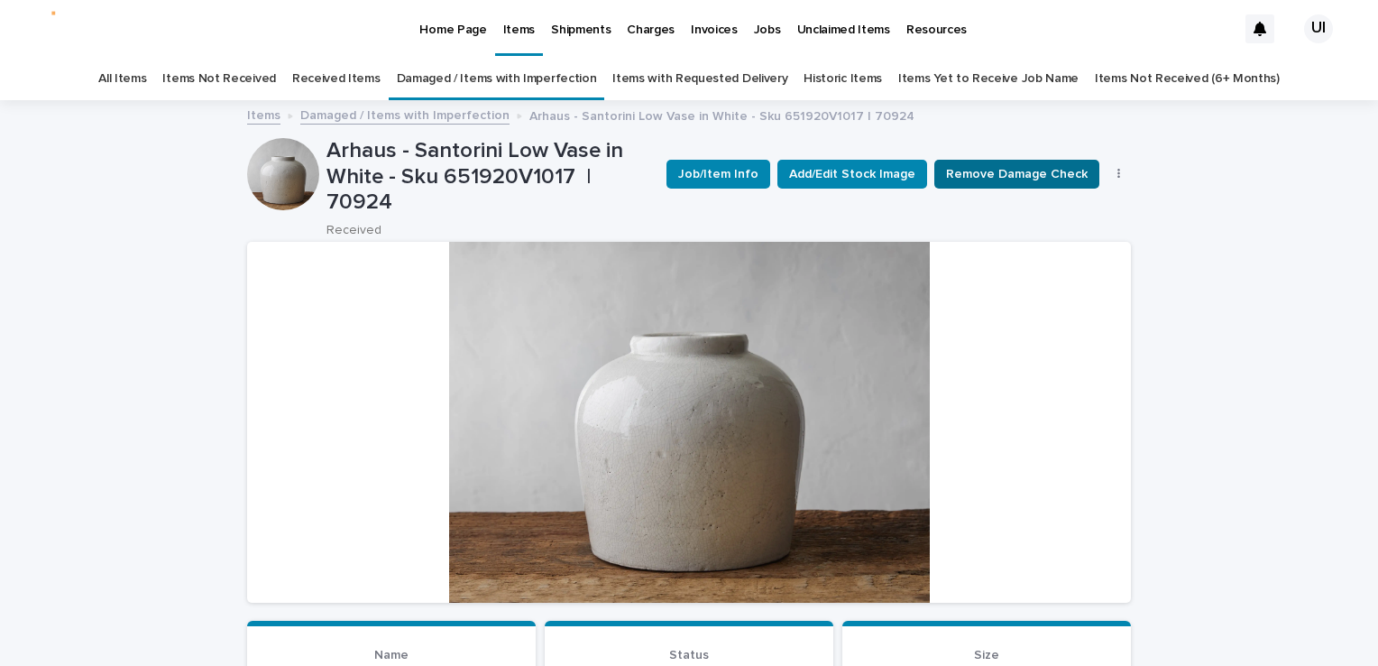
click at [971, 163] on button "Remove Damage Check" at bounding box center [1017, 174] width 165 height 29
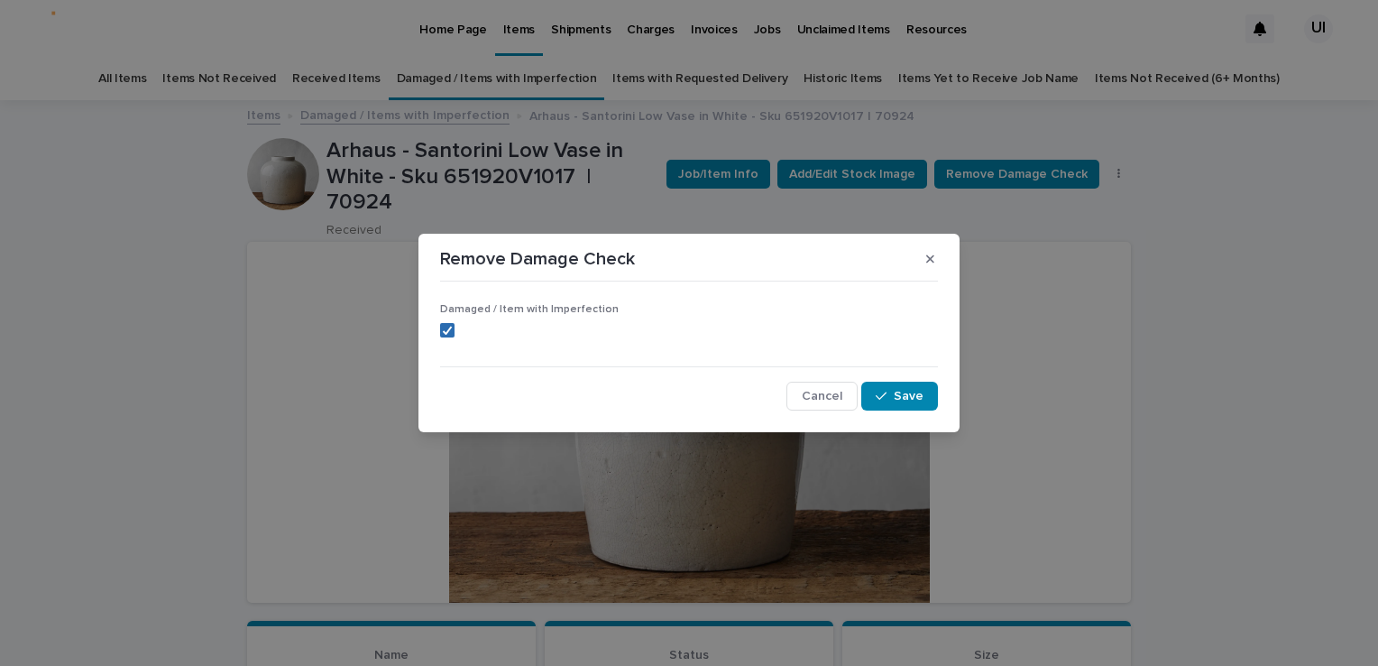
click at [448, 325] on div at bounding box center [447, 330] width 11 height 11
click at [920, 395] on span "Save" at bounding box center [909, 396] width 30 height 13
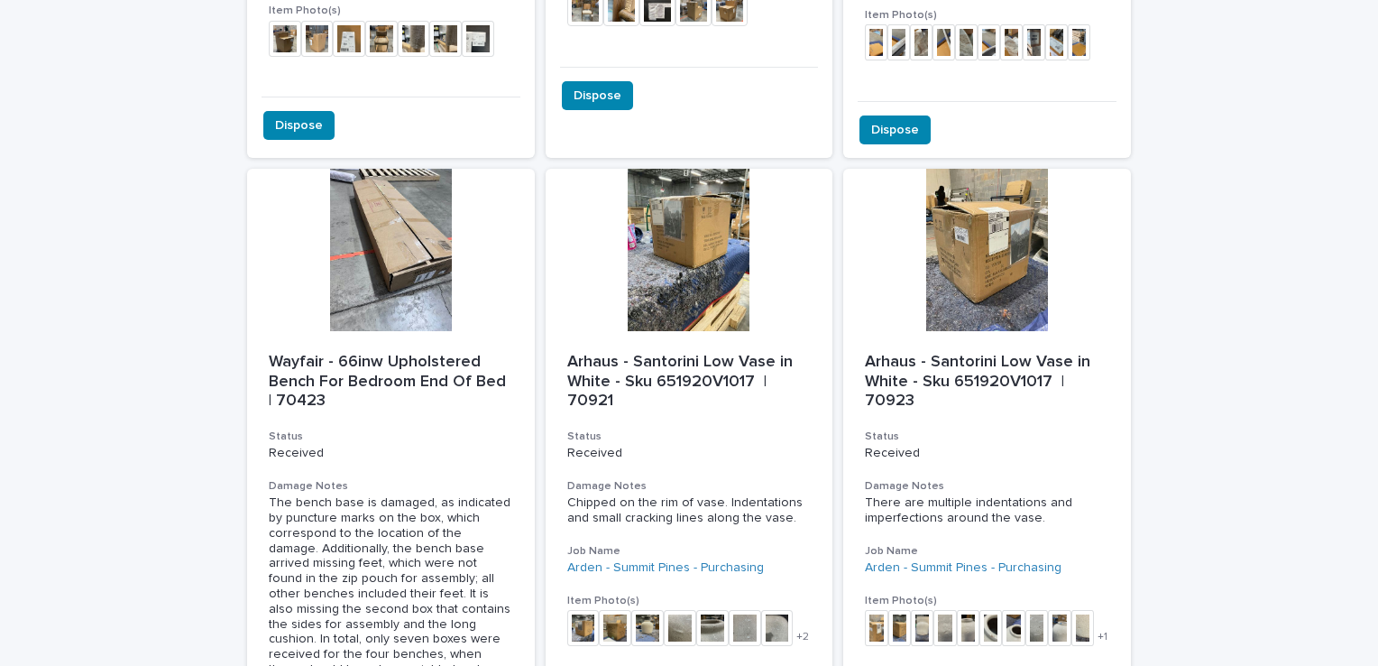
scroll to position [1263, 0]
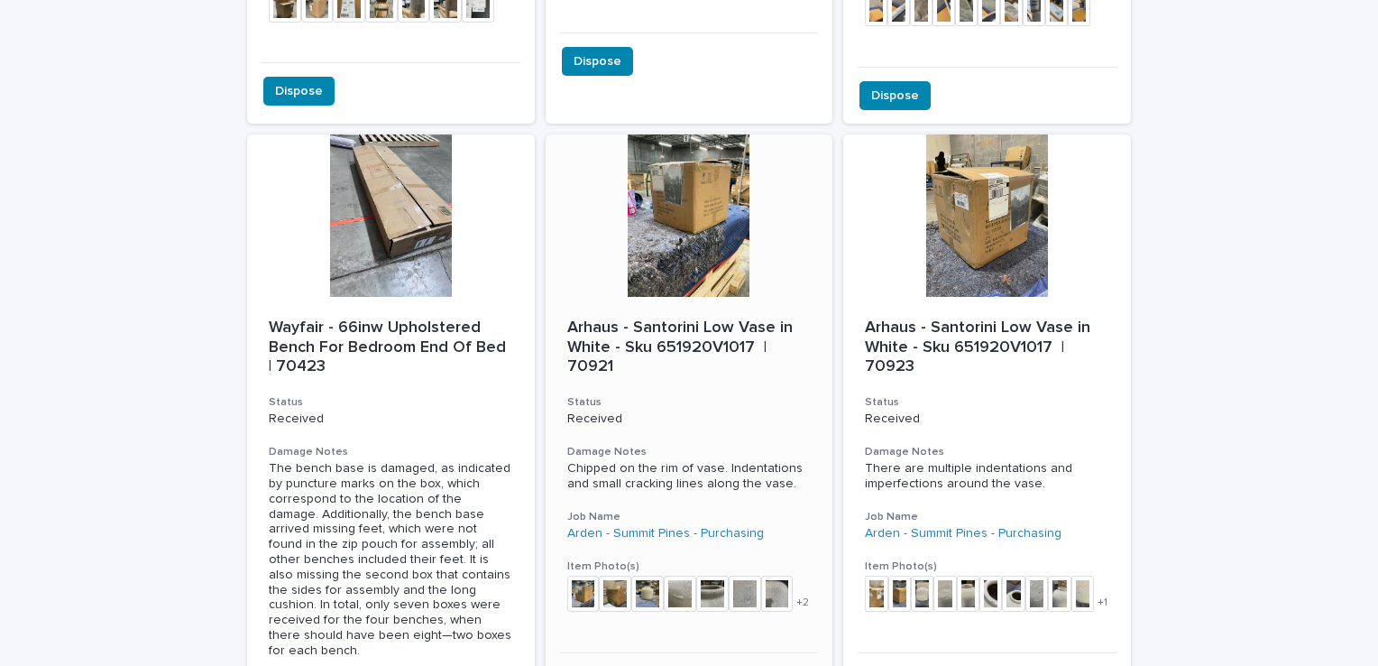
click at [714, 198] on div at bounding box center [690, 215] width 288 height 162
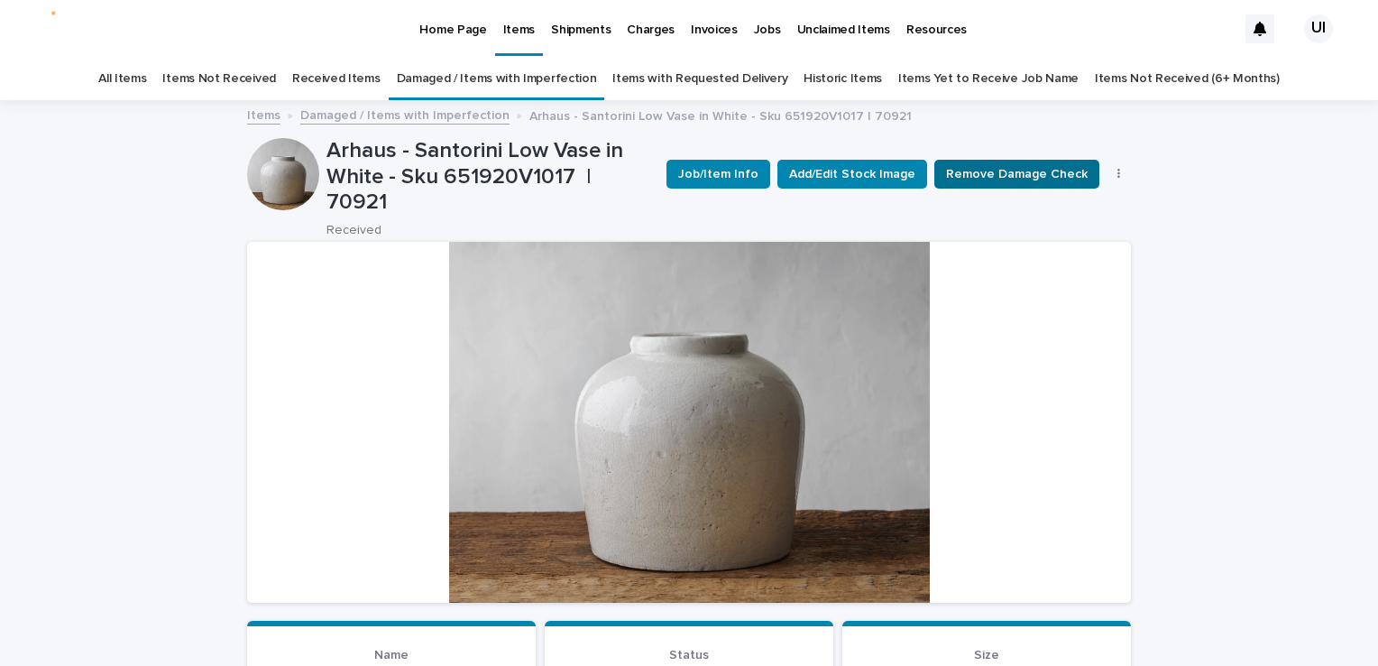
click at [987, 166] on span "Remove Damage Check" at bounding box center [1017, 174] width 142 height 18
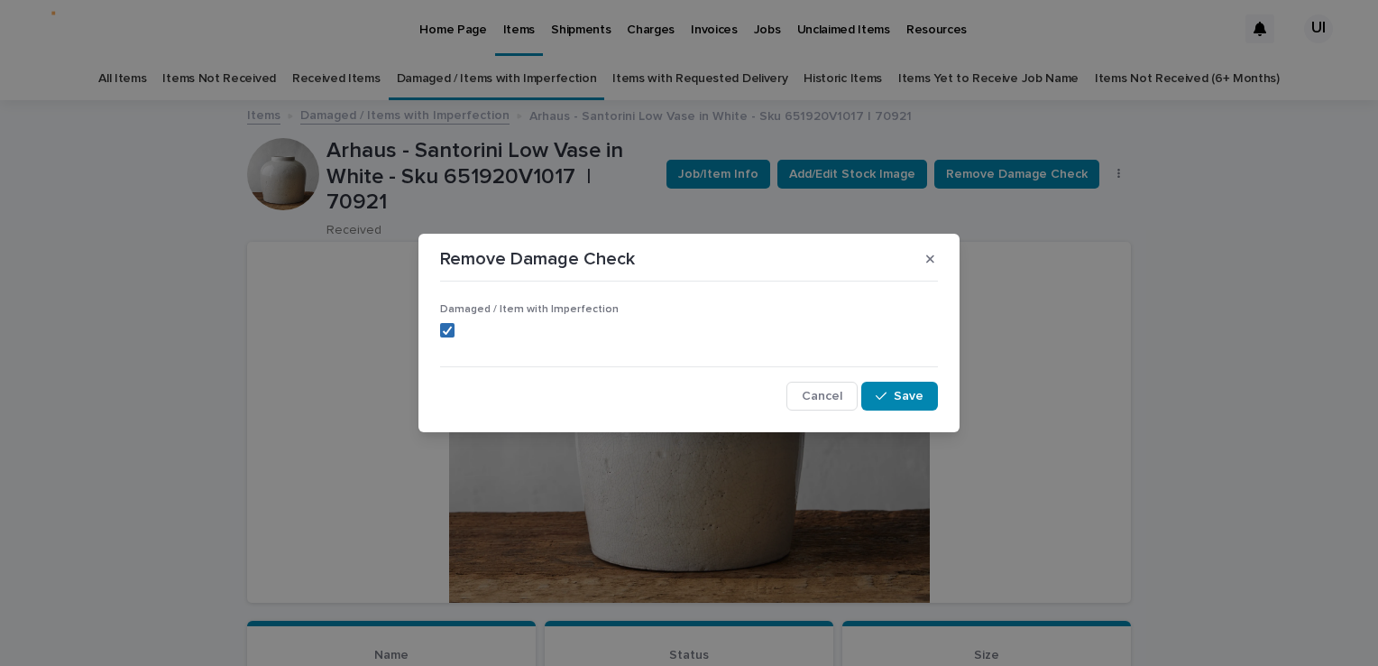
click at [453, 328] on span at bounding box center [447, 330] width 14 height 14
click at [891, 388] on button "Save" at bounding box center [900, 396] width 77 height 29
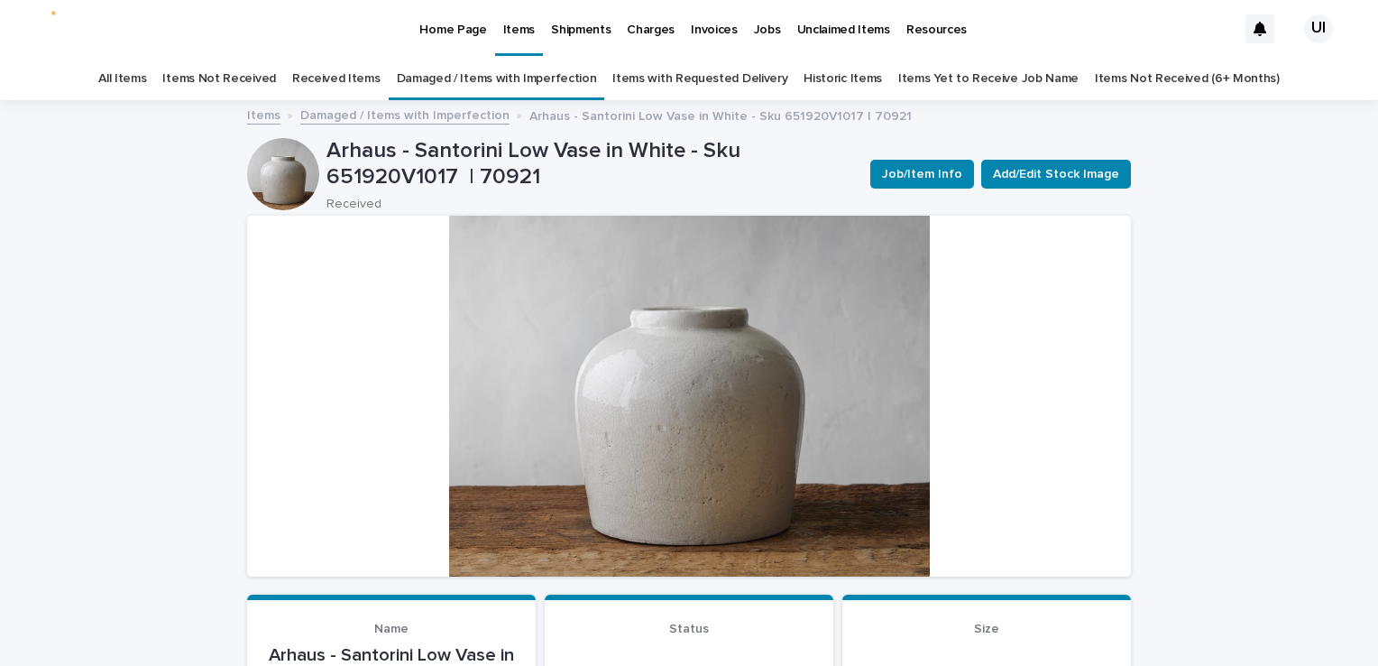
click at [324, 67] on link "Received Items" at bounding box center [336, 79] width 88 height 42
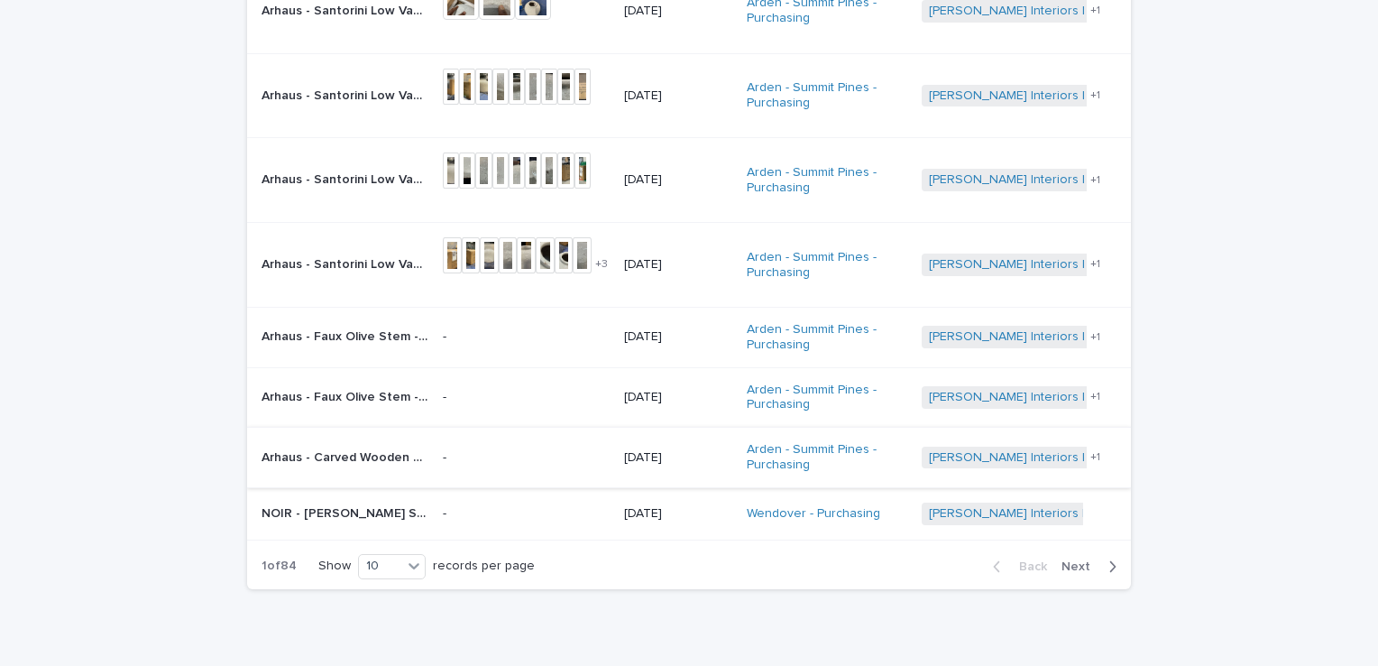
scroll to position [451, 0]
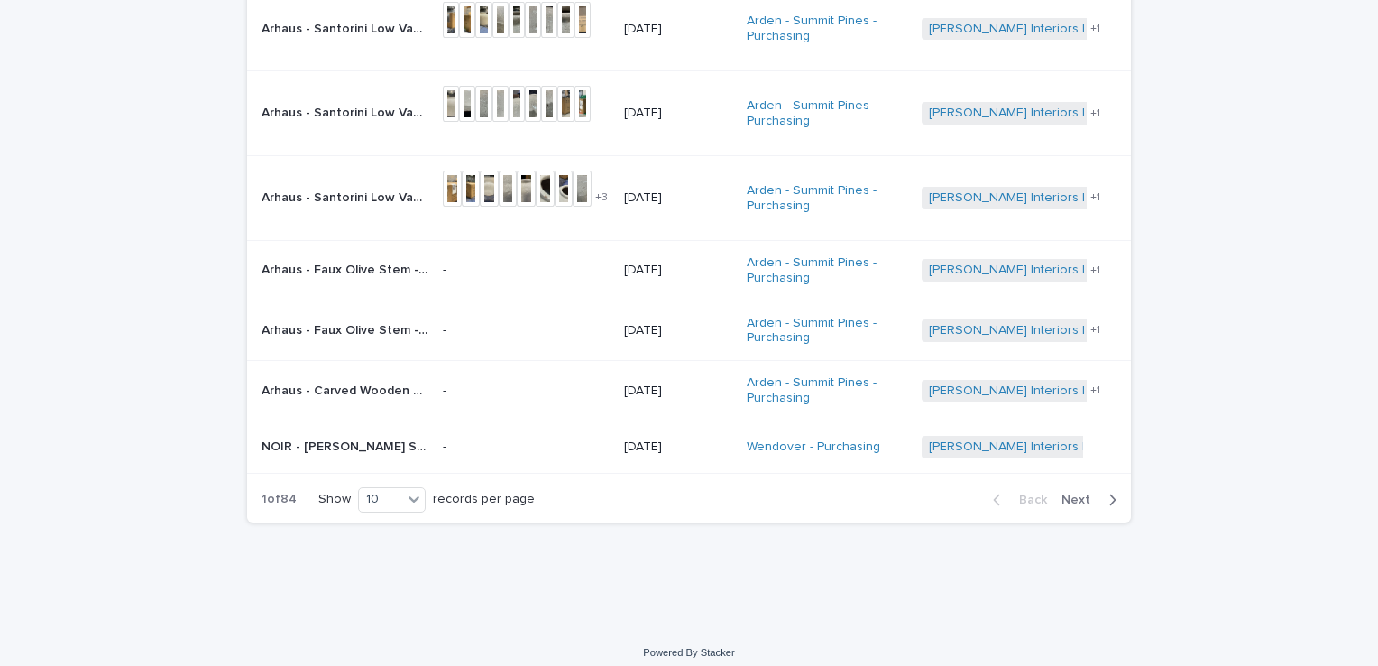
click at [1064, 493] on span "Next" at bounding box center [1082, 499] width 40 height 13
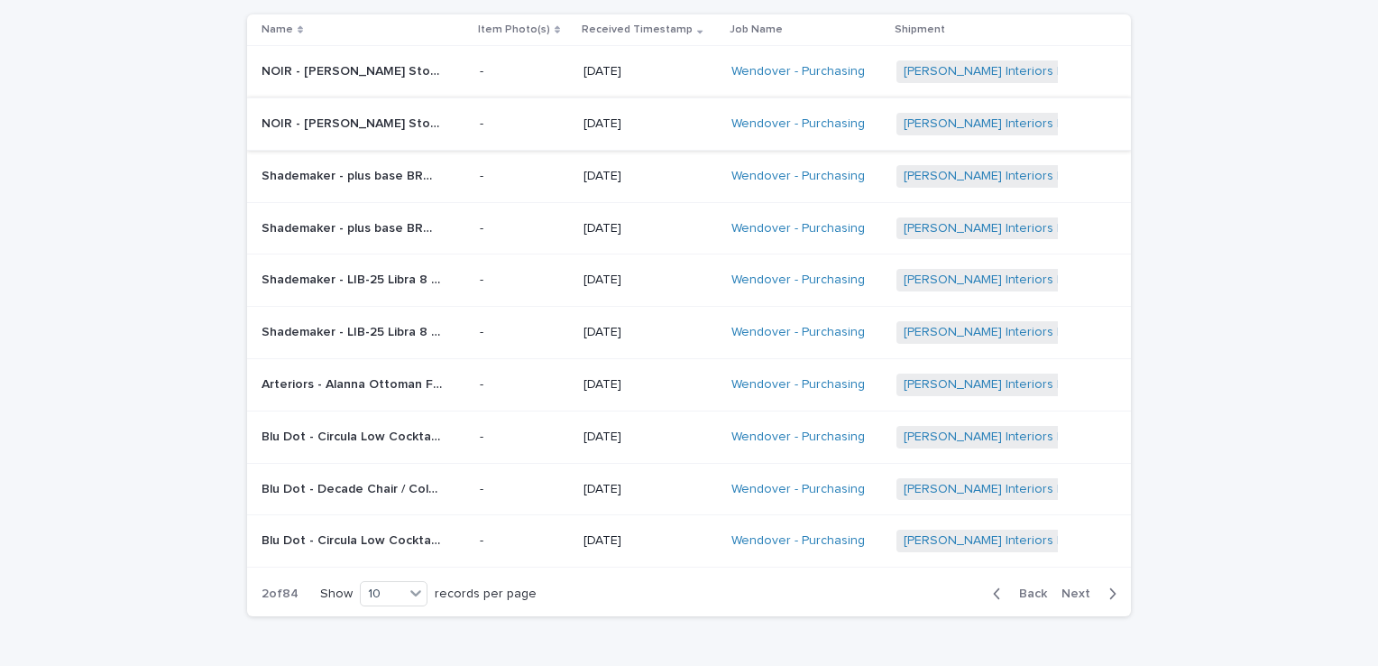
scroll to position [97, 0]
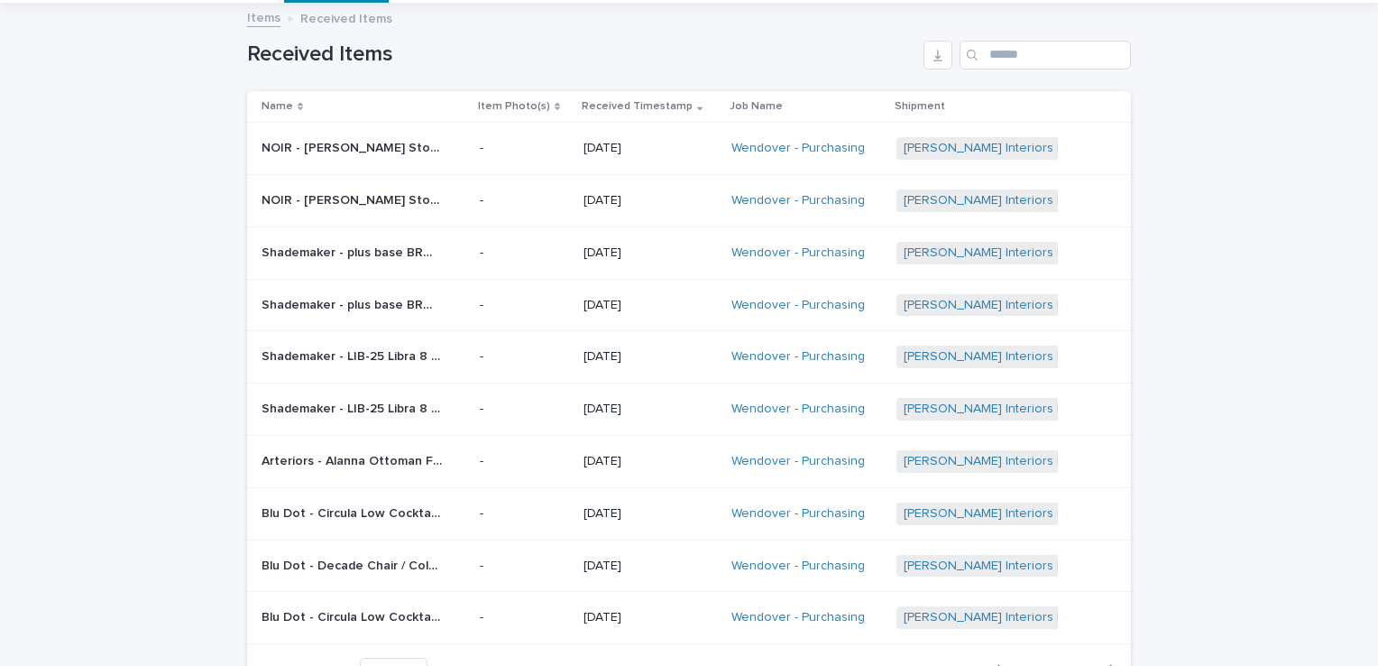
click at [90, 158] on div "Loading... Saving… Loading... Saving… Received Items Name Item Photo(s) Receive…" at bounding box center [689, 401] width 1378 height 793
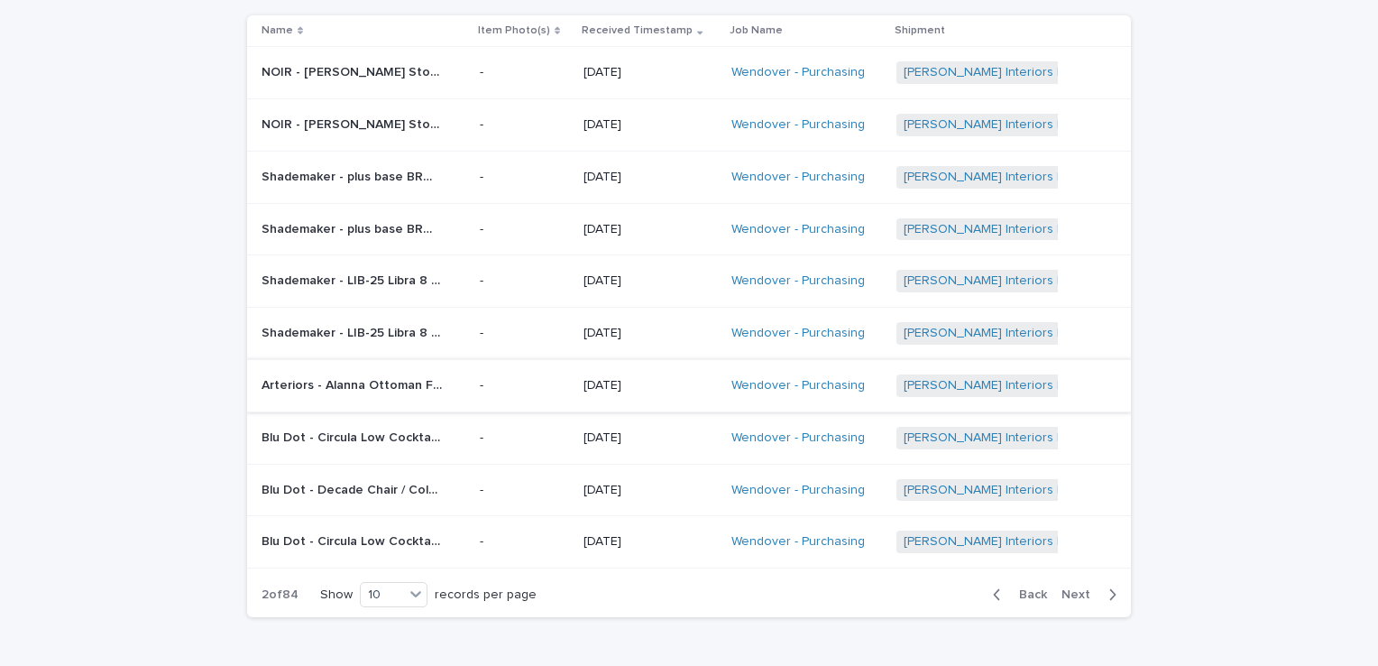
scroll to position [278, 0]
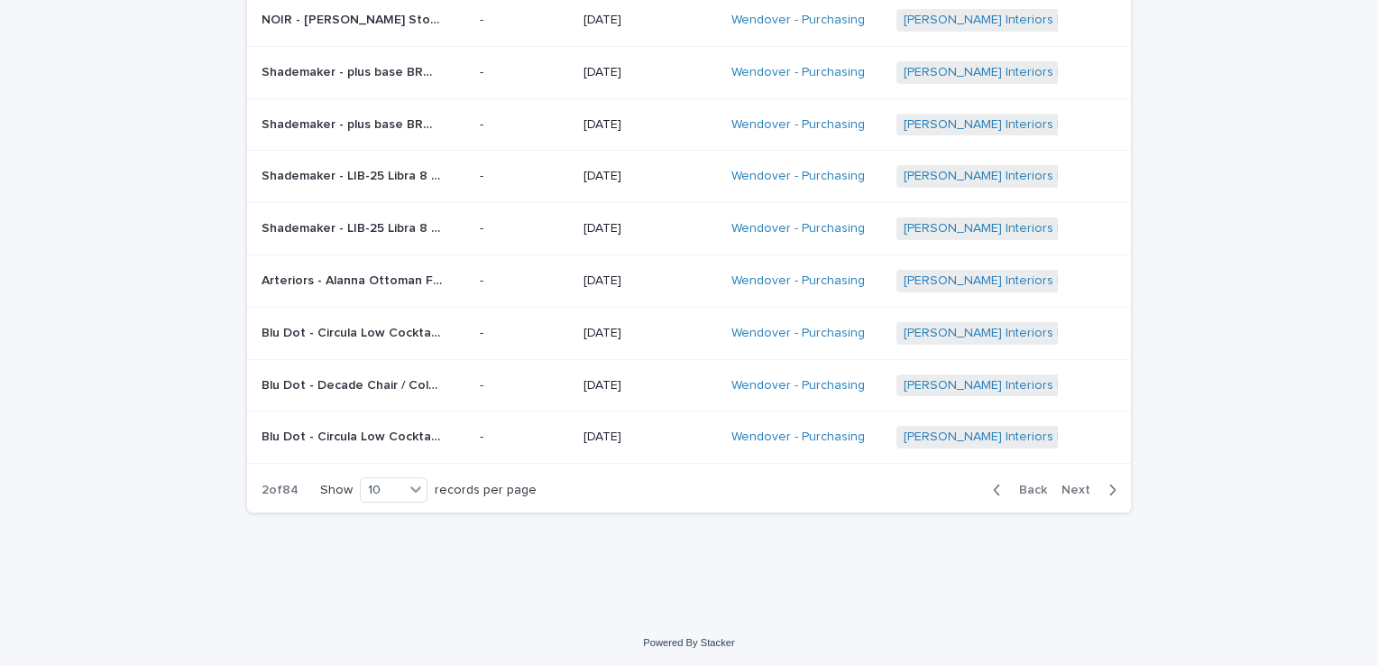
click at [1015, 493] on span "Back" at bounding box center [1028, 490] width 39 height 13
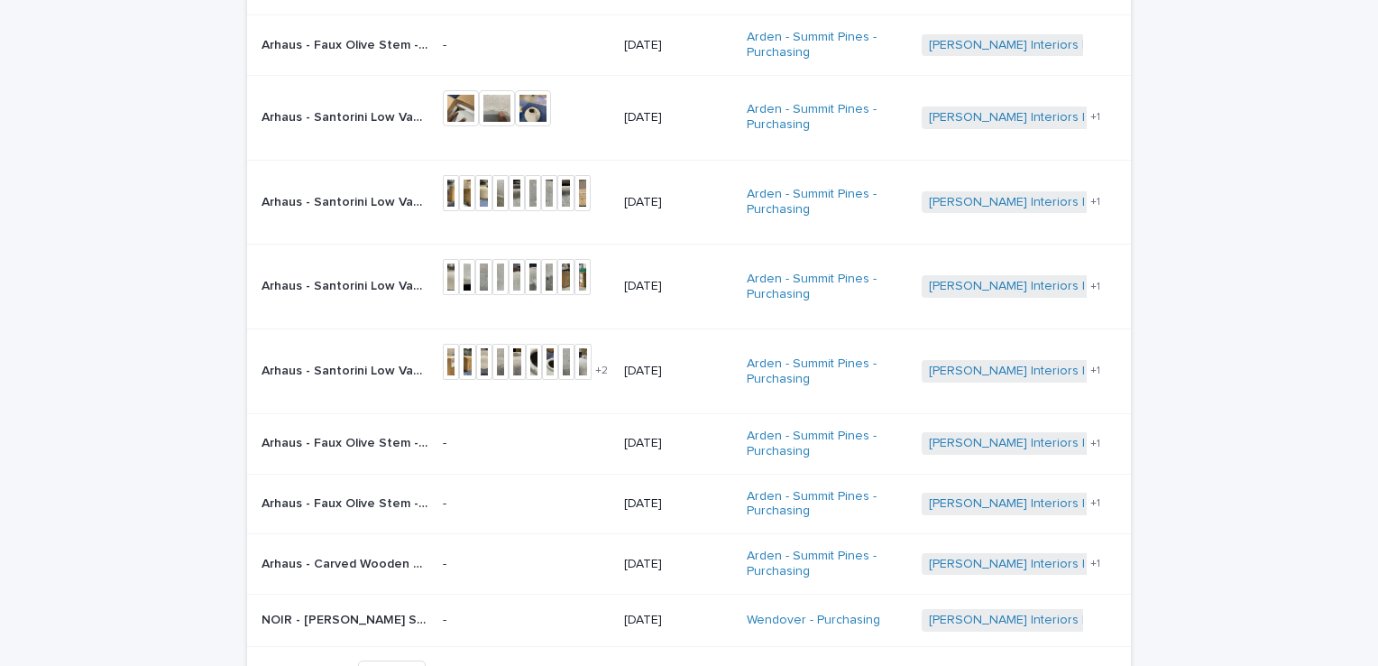
scroll to position [369, 0]
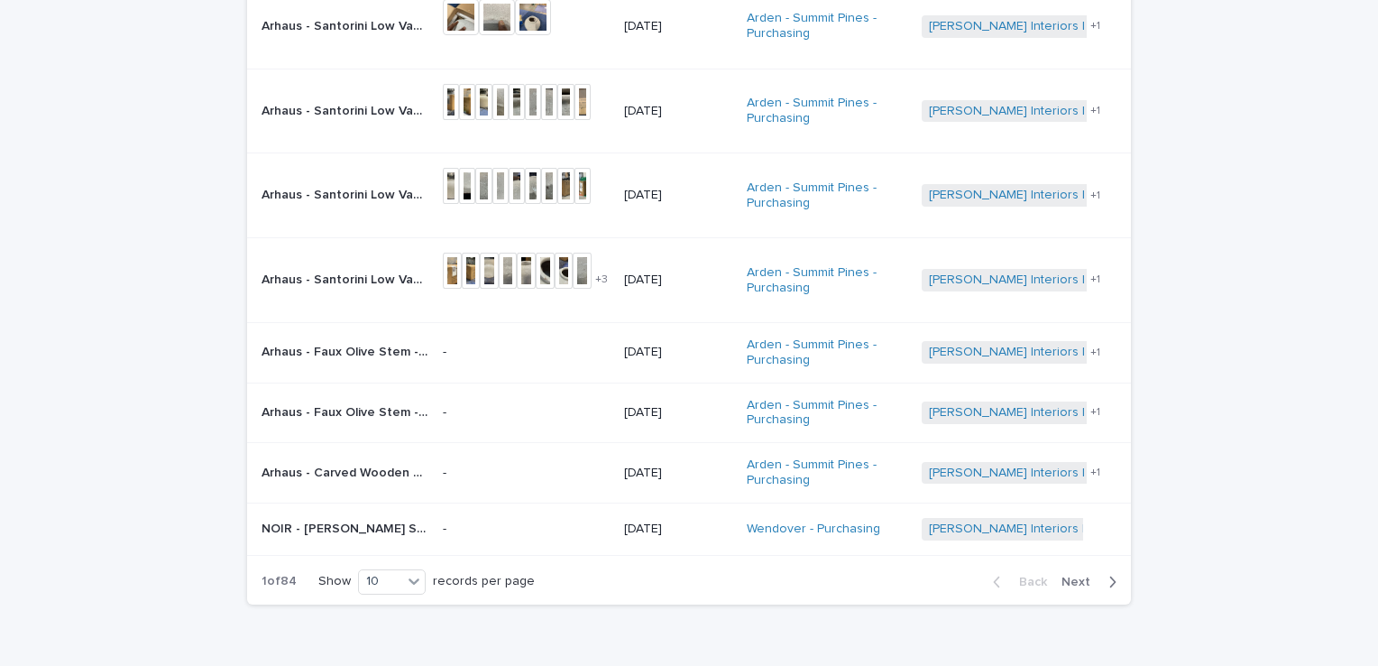
click at [1074, 576] on span "Next" at bounding box center [1082, 582] width 40 height 13
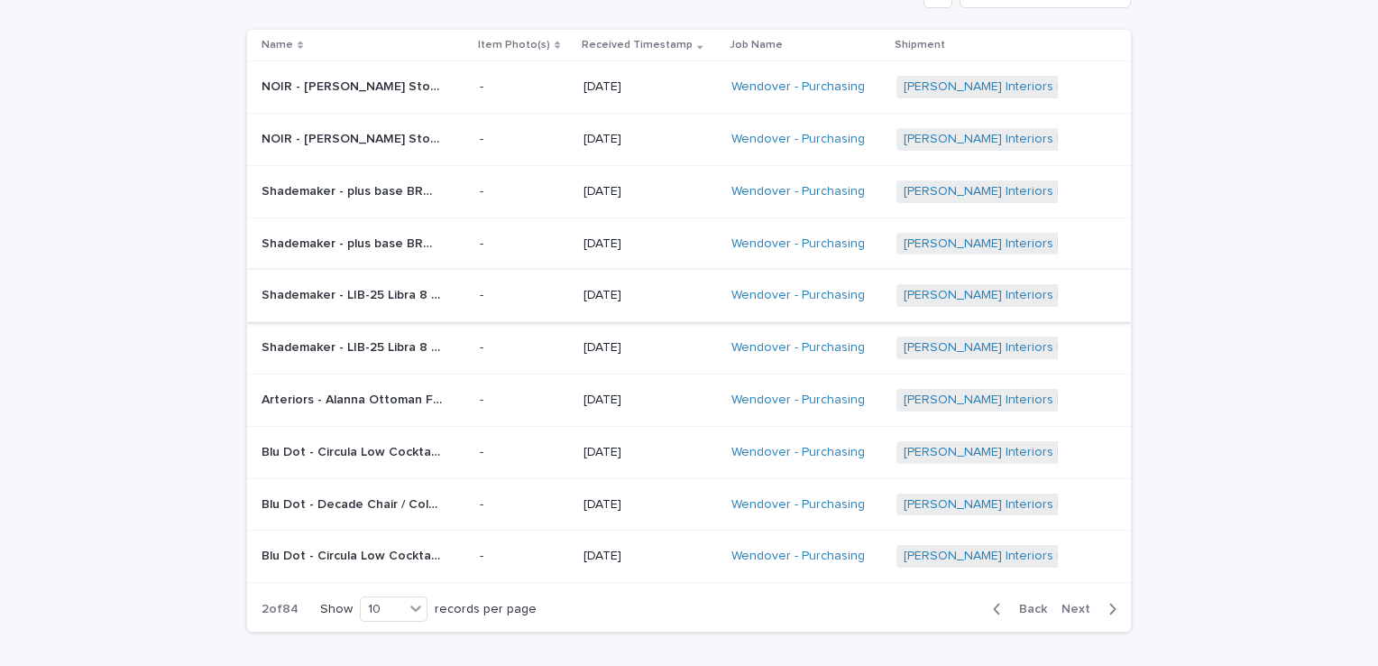
scroll to position [188, 0]
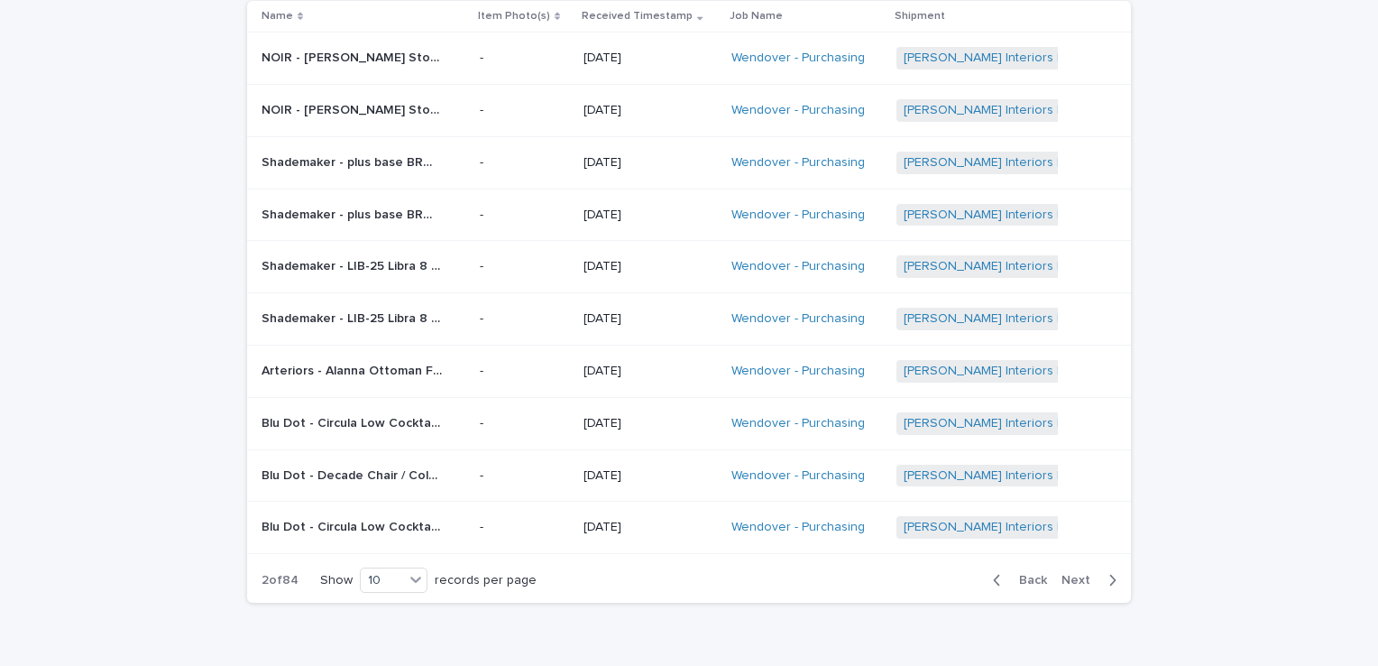
click at [1082, 565] on div "Back Next" at bounding box center [1055, 580] width 152 height 45
click at [1078, 574] on span "Next" at bounding box center [1082, 580] width 40 height 13
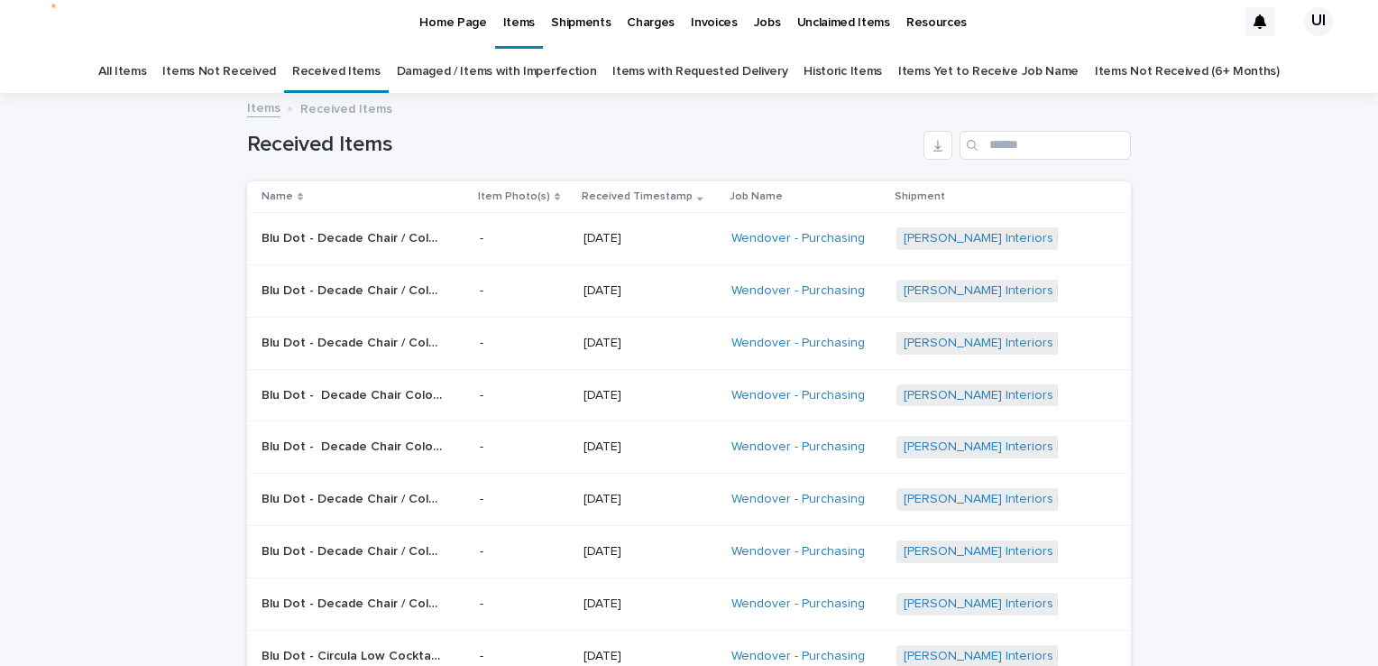
click at [36, 371] on div "Loading... Saving… Loading... Saving… Received Items Name Item Photo(s) Receive…" at bounding box center [689, 491] width 1378 height 793
drag, startPoint x: 19, startPoint y: 270, endPoint x: 30, endPoint y: 248, distance: 24.2
click at [19, 270] on div "Loading... Saving… Loading... Saving… Received Items Name Item Photo(s) Receive…" at bounding box center [689, 491] width 1378 height 793
click at [473, 65] on link "Damaged / Items with Imperfection" at bounding box center [497, 72] width 200 height 42
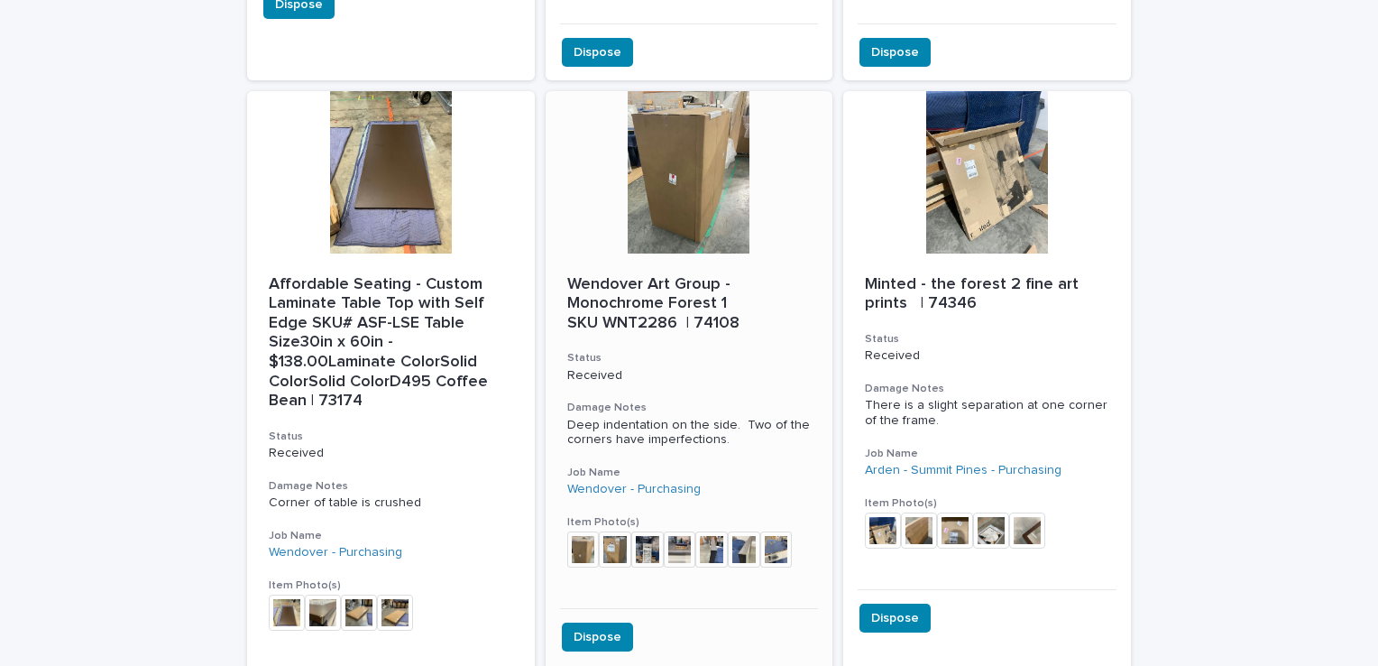
scroll to position [2706, 0]
click at [674, 164] on div at bounding box center [690, 172] width 288 height 162
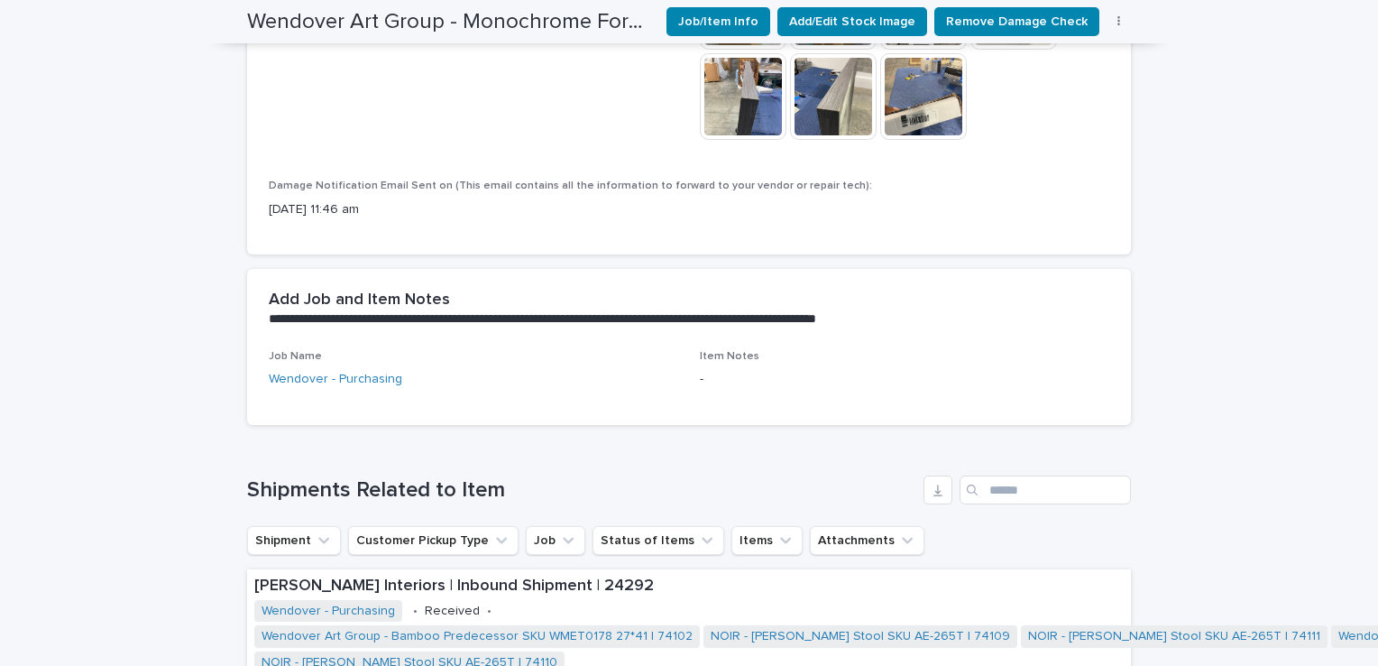
scroll to position [1009, 0]
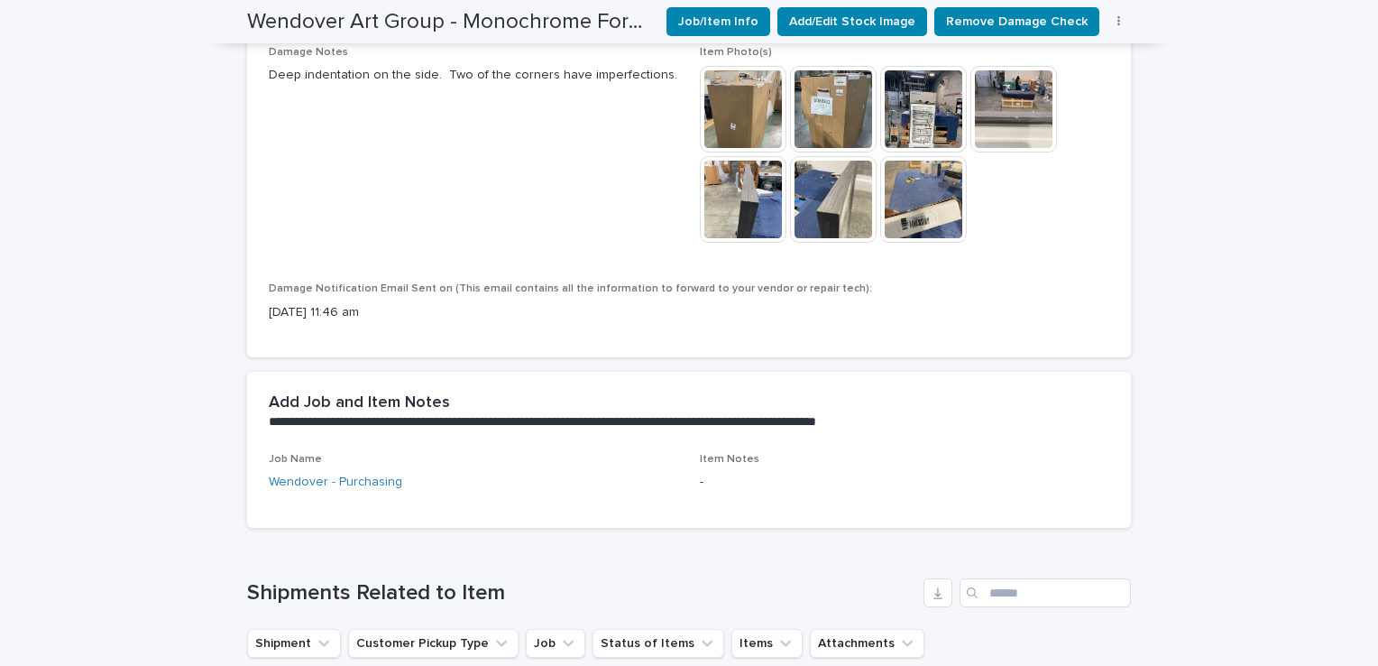
click at [848, 197] on img at bounding box center [833, 199] width 87 height 87
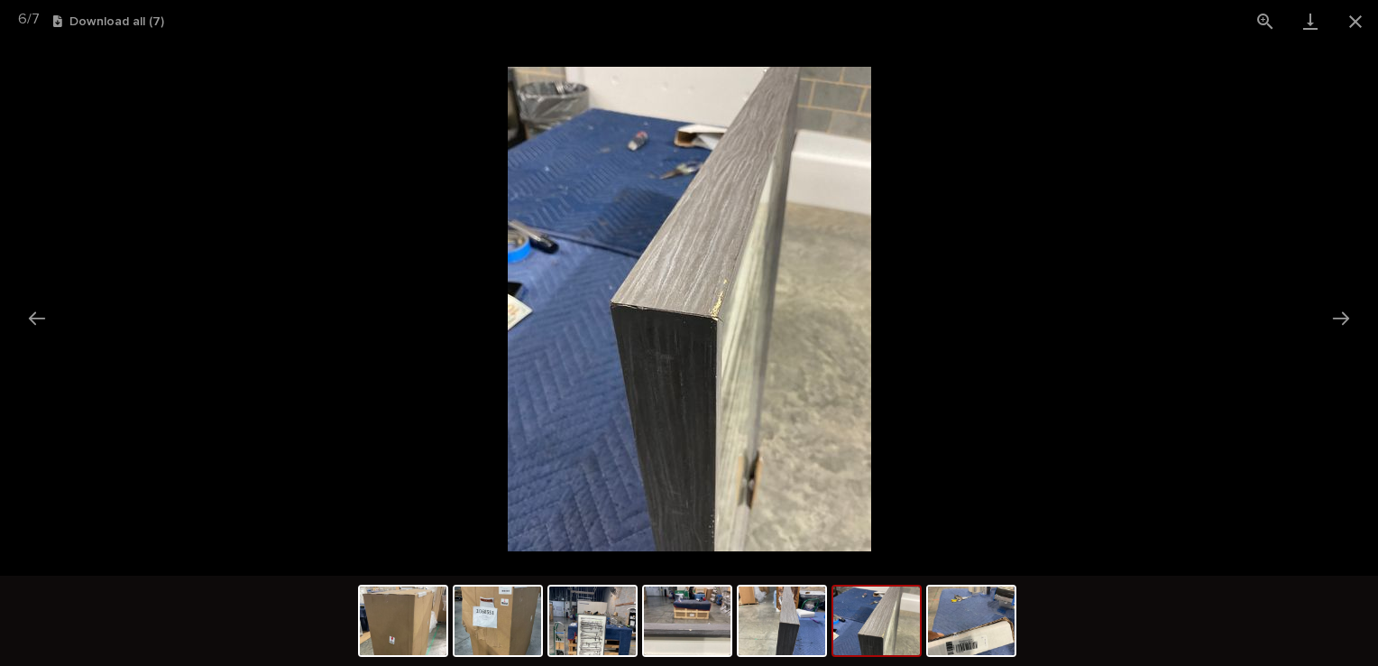
scroll to position [0, 0]
click at [868, 631] on img at bounding box center [877, 620] width 87 height 69
click at [863, 626] on img at bounding box center [877, 620] width 87 height 69
click at [695, 608] on img at bounding box center [687, 620] width 87 height 69
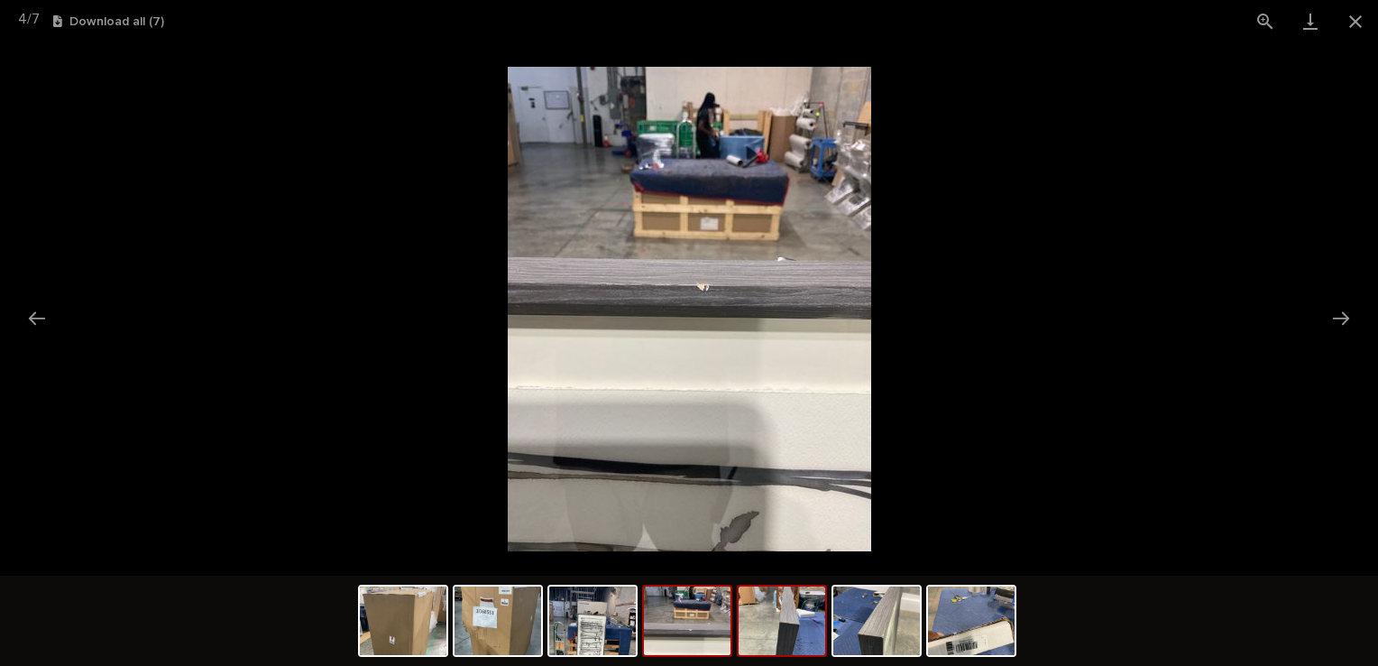
click at [780, 623] on img at bounding box center [782, 620] width 87 height 69
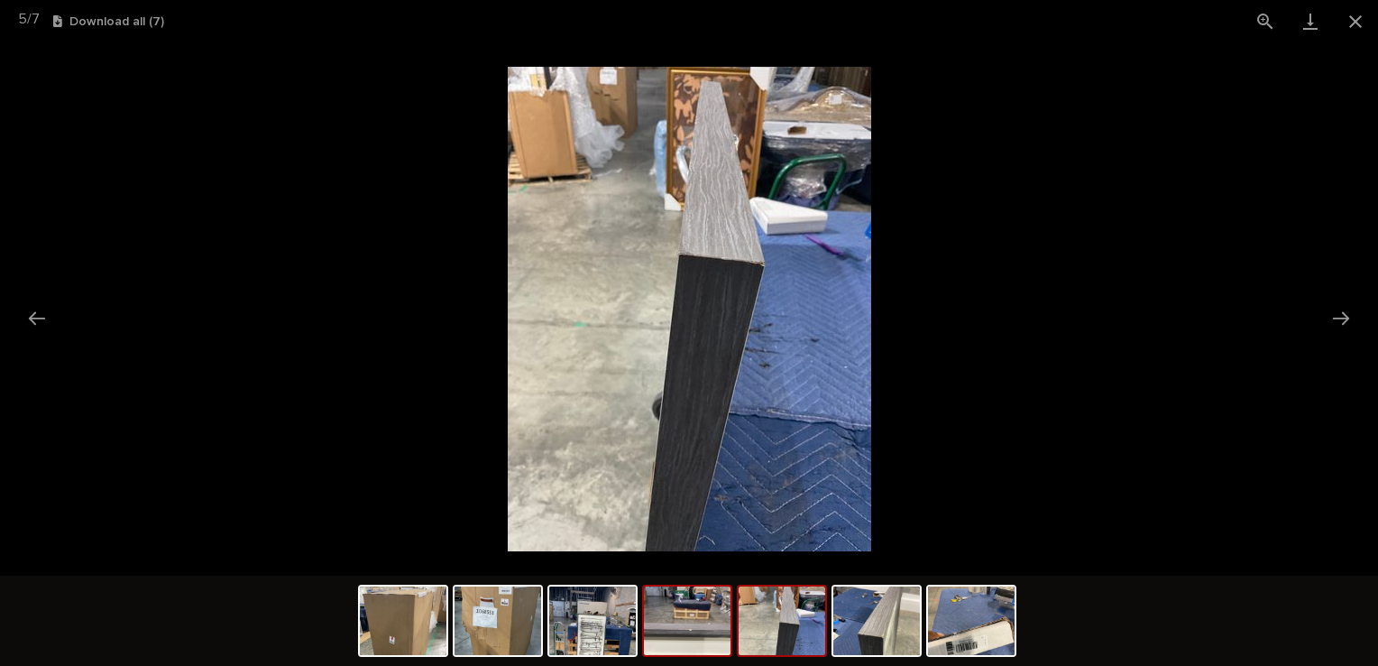
click at [708, 617] on img at bounding box center [687, 620] width 87 height 69
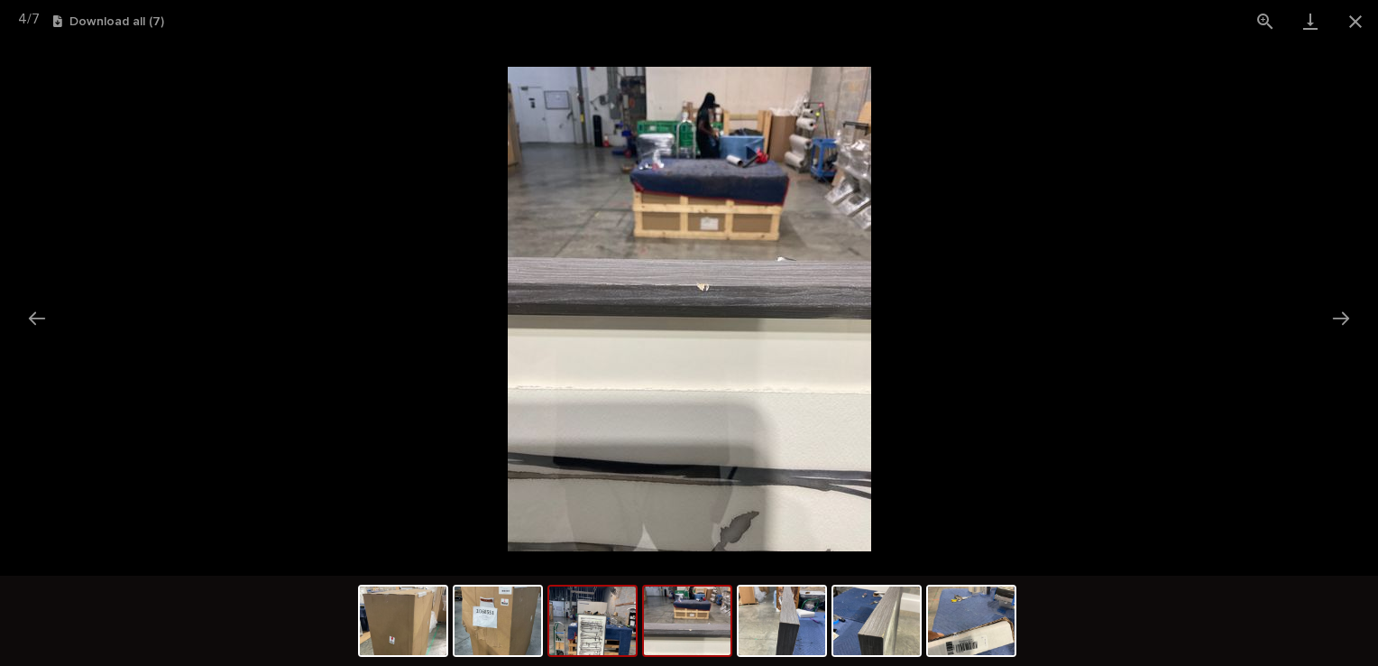
click at [582, 616] on img at bounding box center [592, 620] width 87 height 69
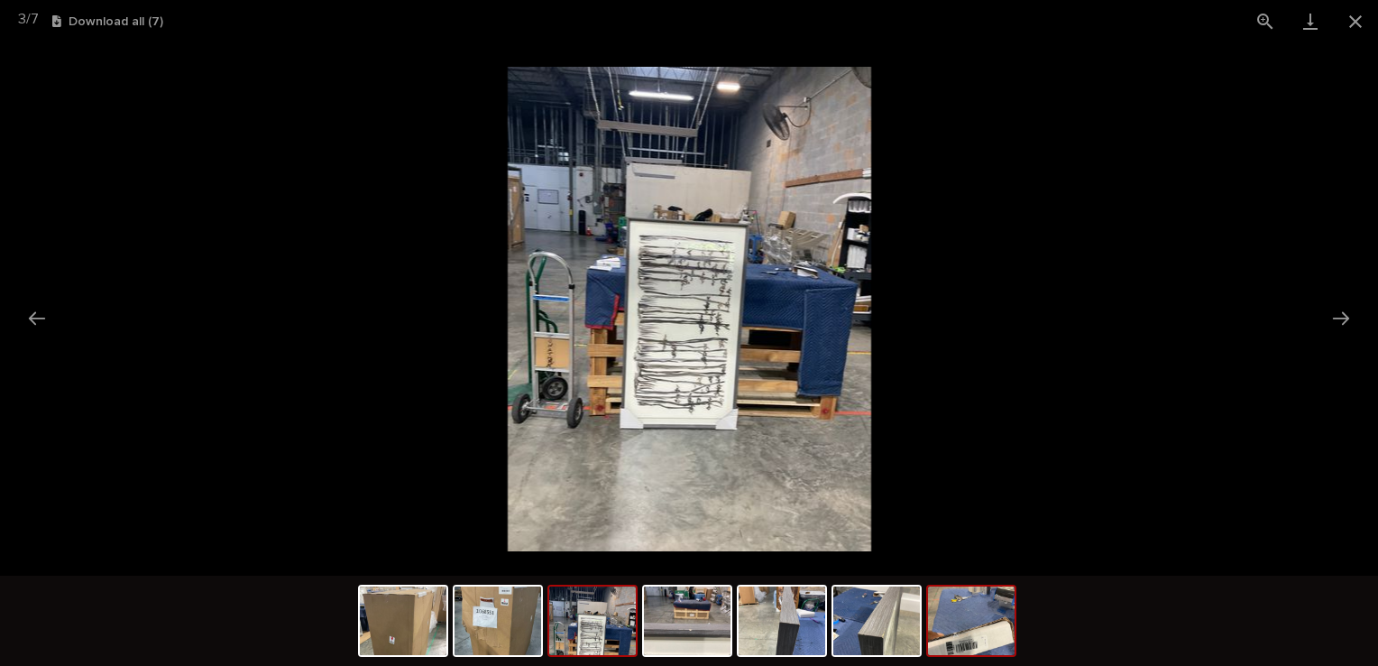
click at [960, 631] on img at bounding box center [971, 620] width 87 height 69
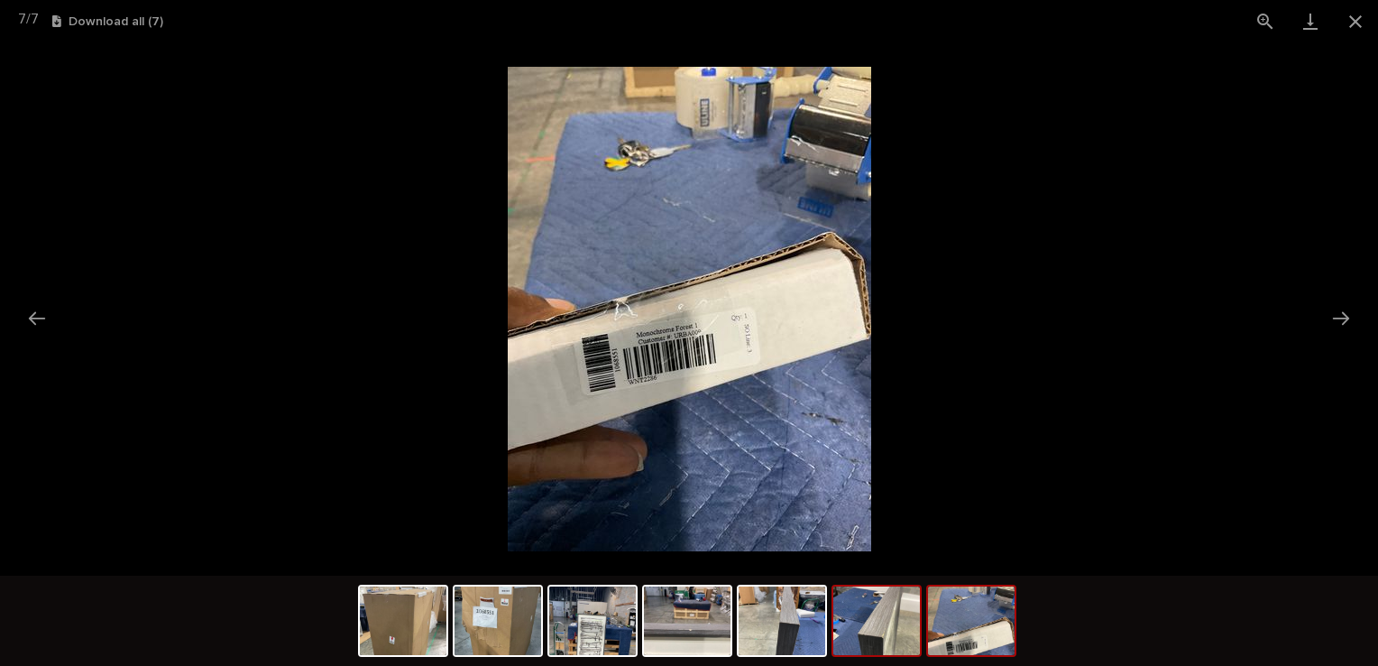
click at [893, 647] on img at bounding box center [877, 620] width 87 height 69
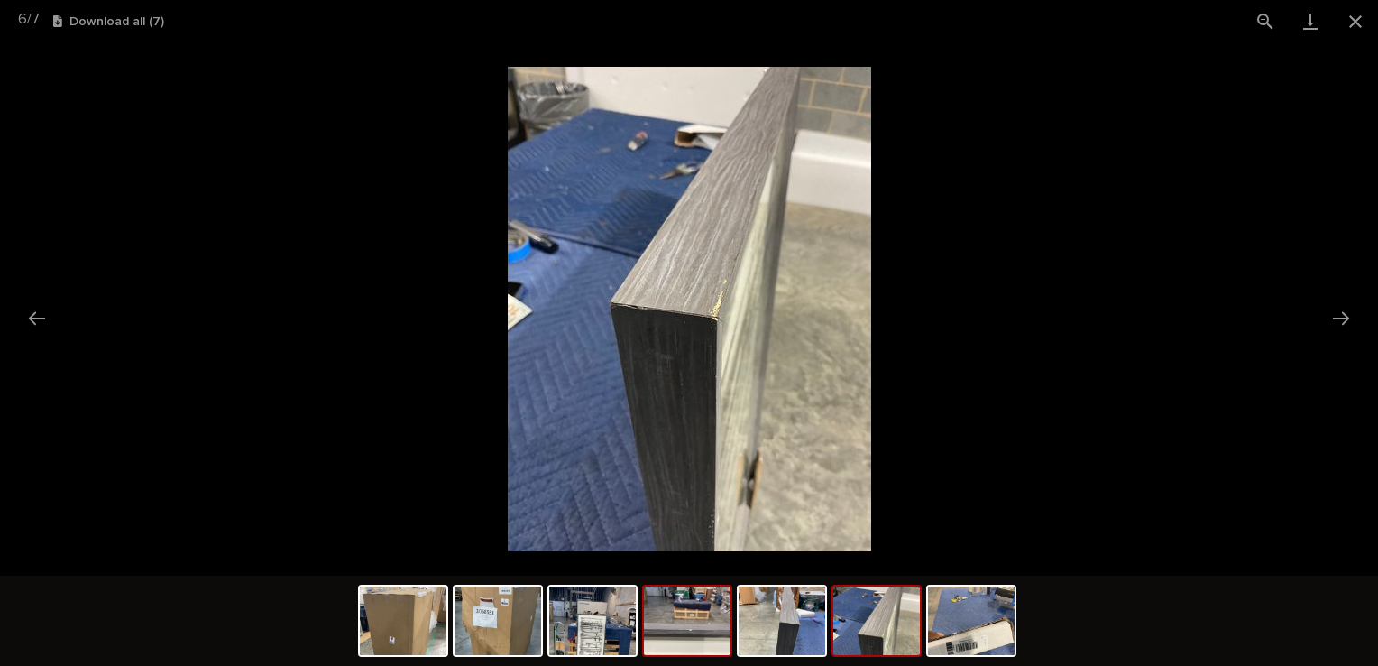
click at [704, 626] on img at bounding box center [687, 620] width 87 height 69
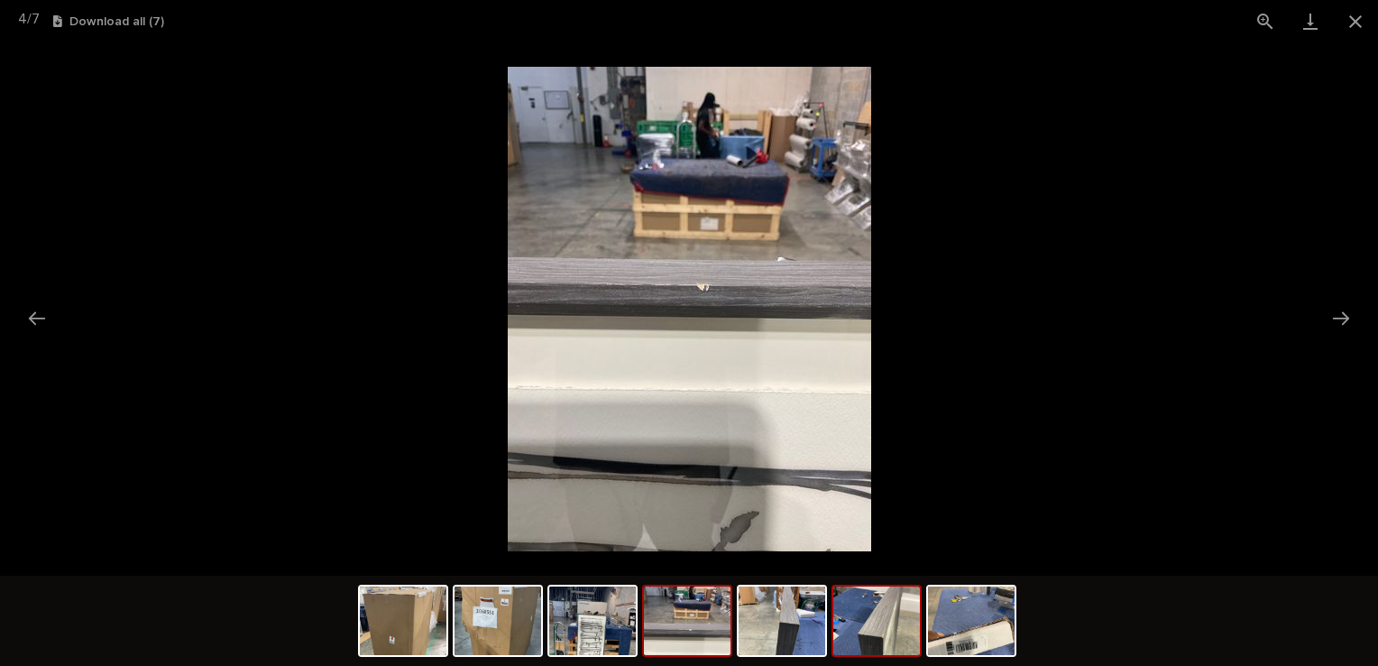
click at [865, 643] on img at bounding box center [877, 620] width 87 height 69
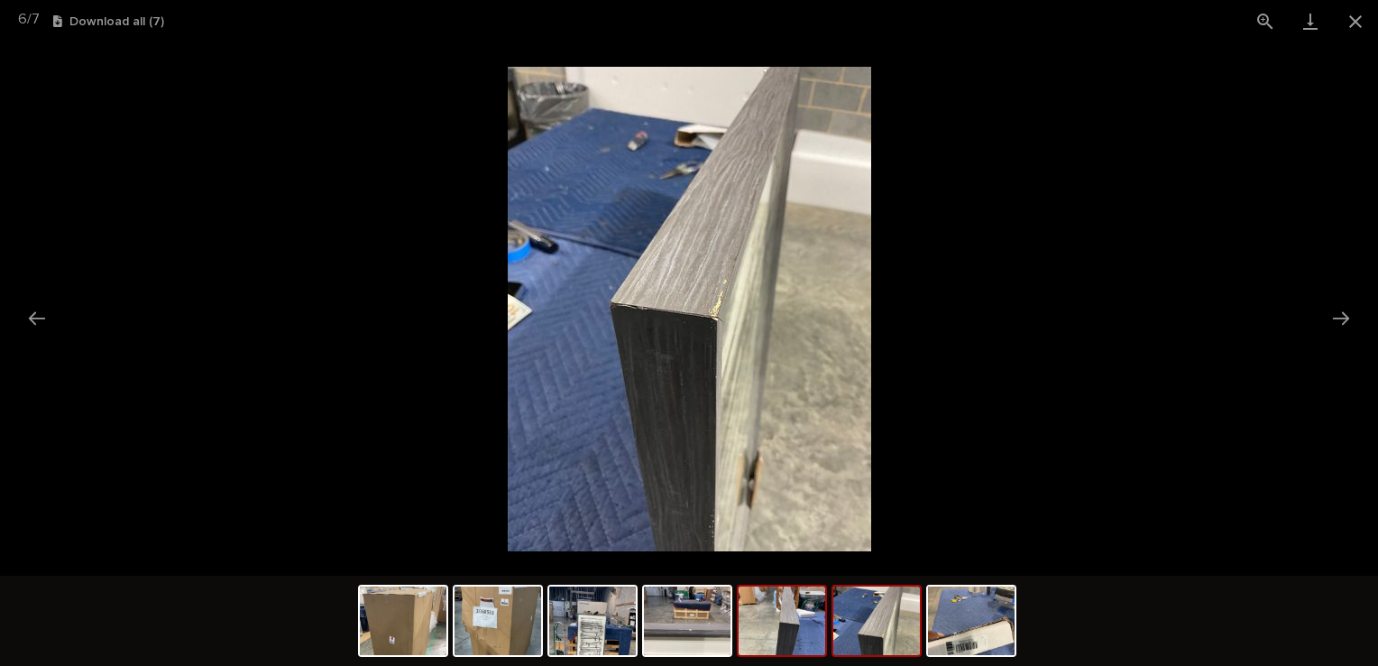
click at [765, 624] on img at bounding box center [782, 620] width 87 height 69
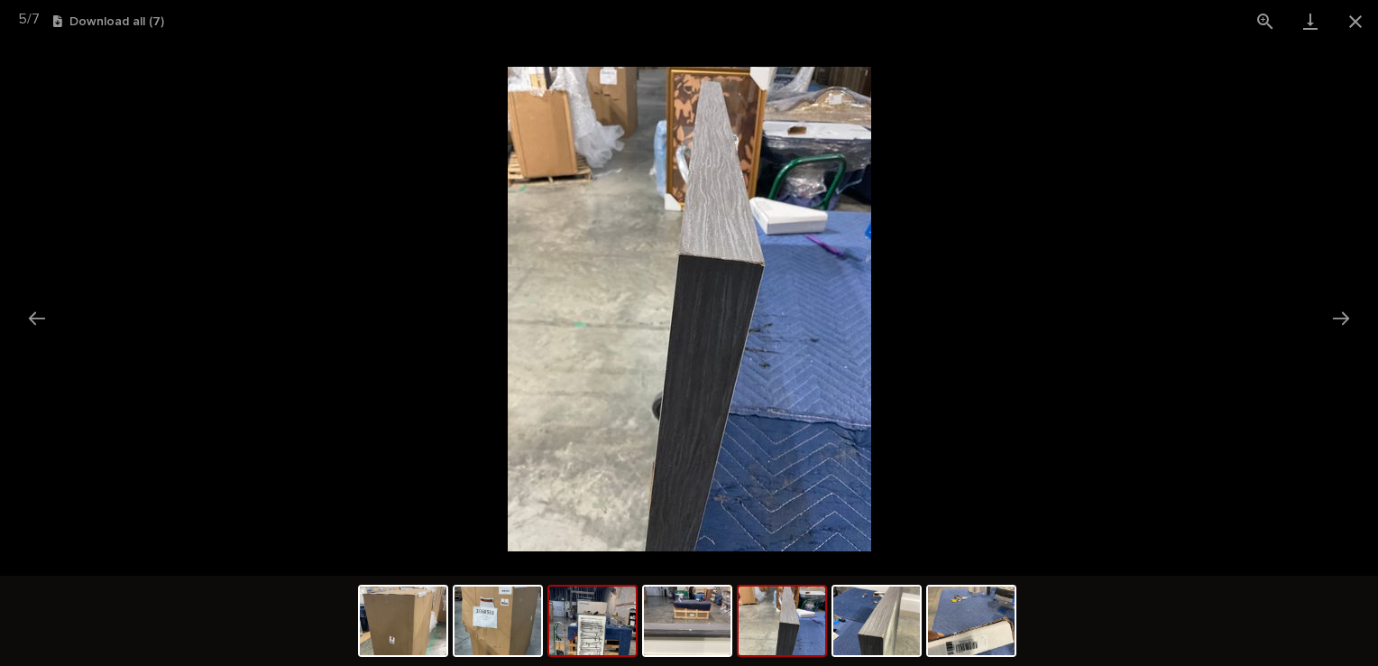
click at [615, 608] on img at bounding box center [592, 620] width 87 height 69
